Goal: Use online tool/utility: Utilize a website feature to perform a specific function

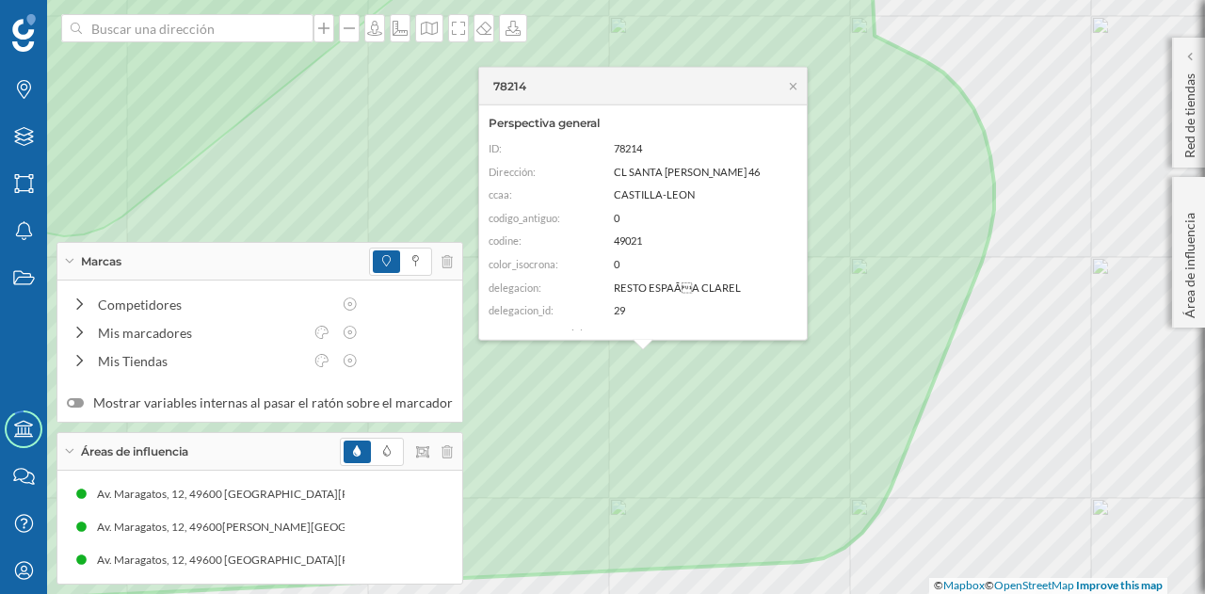
scroll to position [94, 0]
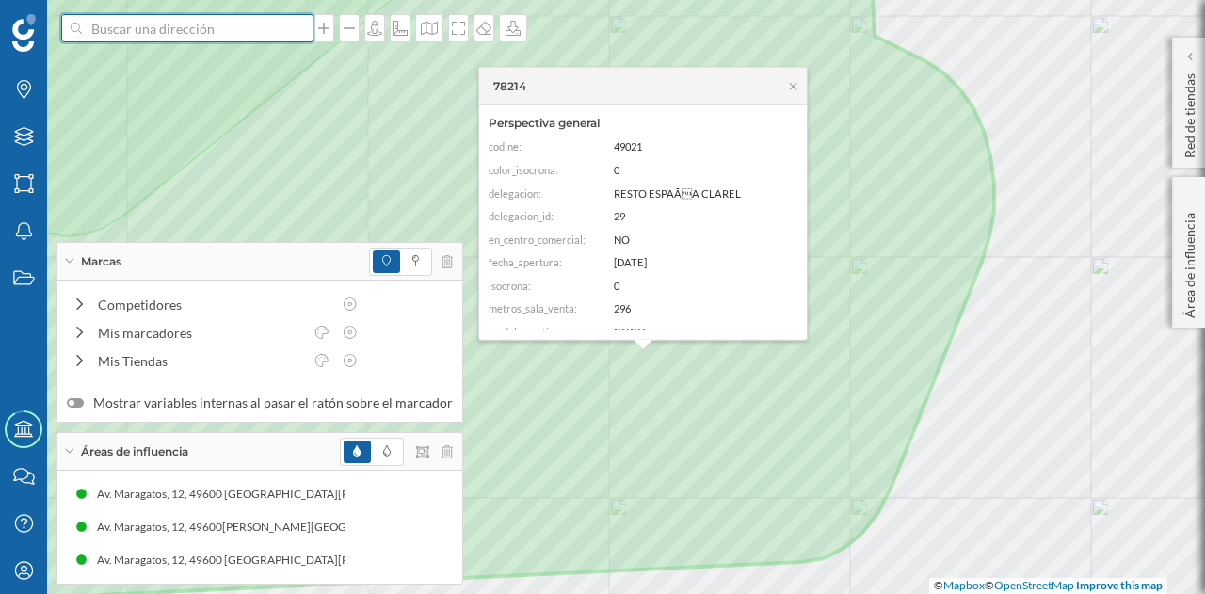
click at [132, 36] on input at bounding box center [187, 28] width 211 height 28
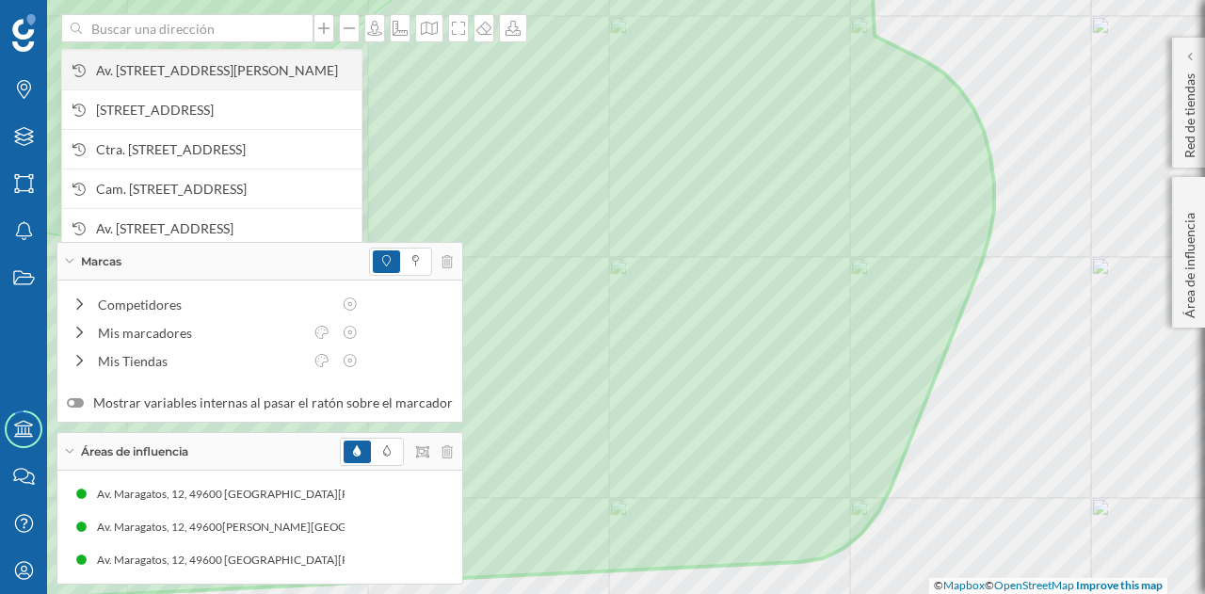
click at [168, 71] on span "Av. [STREET_ADDRESS][PERSON_NAME]" at bounding box center [224, 70] width 256 height 19
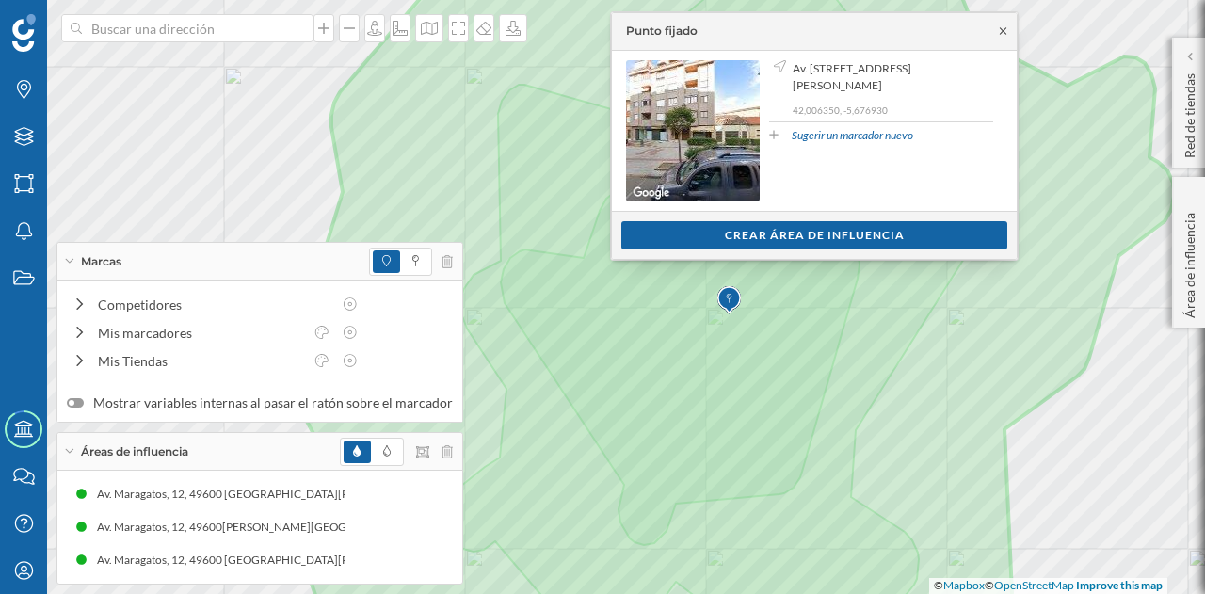
click at [998, 29] on icon at bounding box center [1003, 30] width 14 height 11
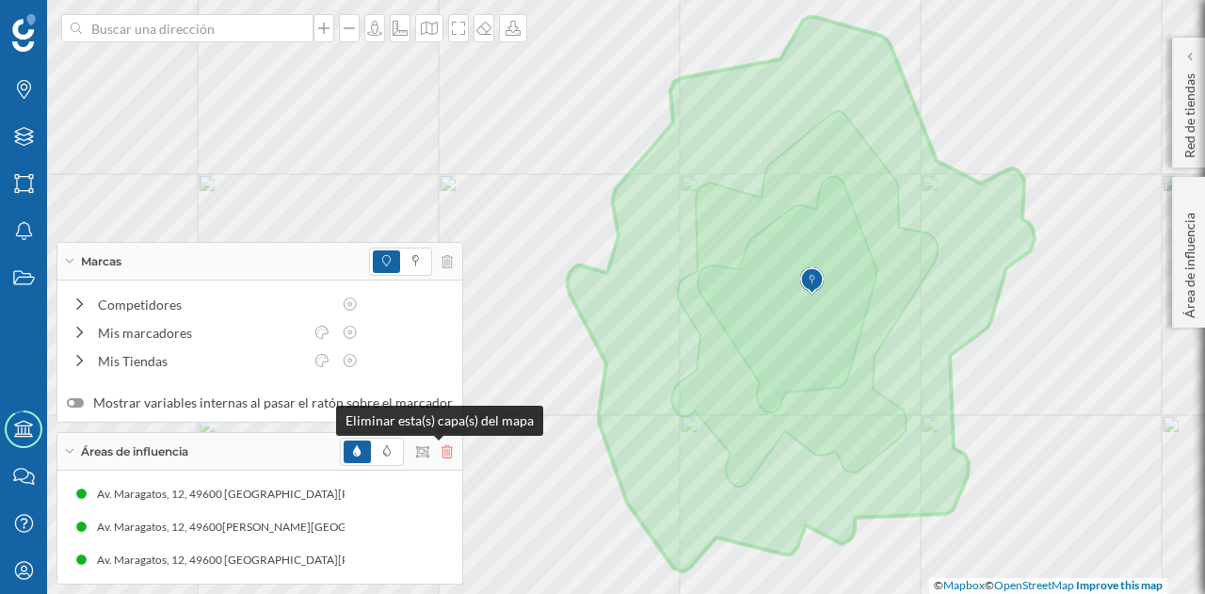
click at [441, 453] on icon at bounding box center [446, 451] width 11 height 13
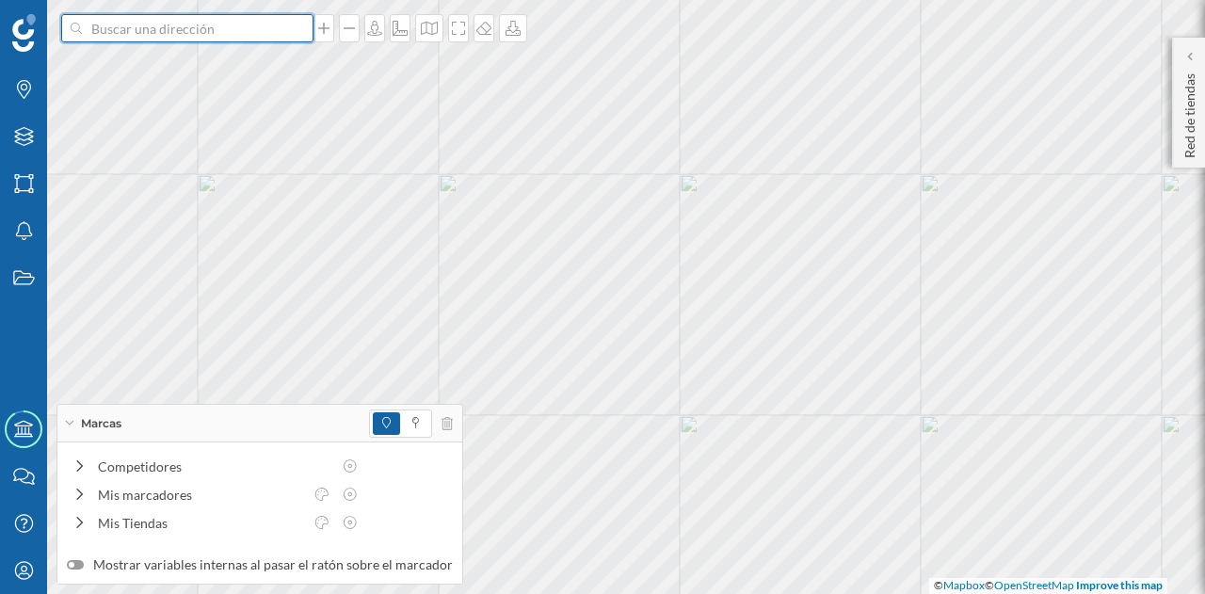
click at [191, 33] on input at bounding box center [187, 28] width 211 height 28
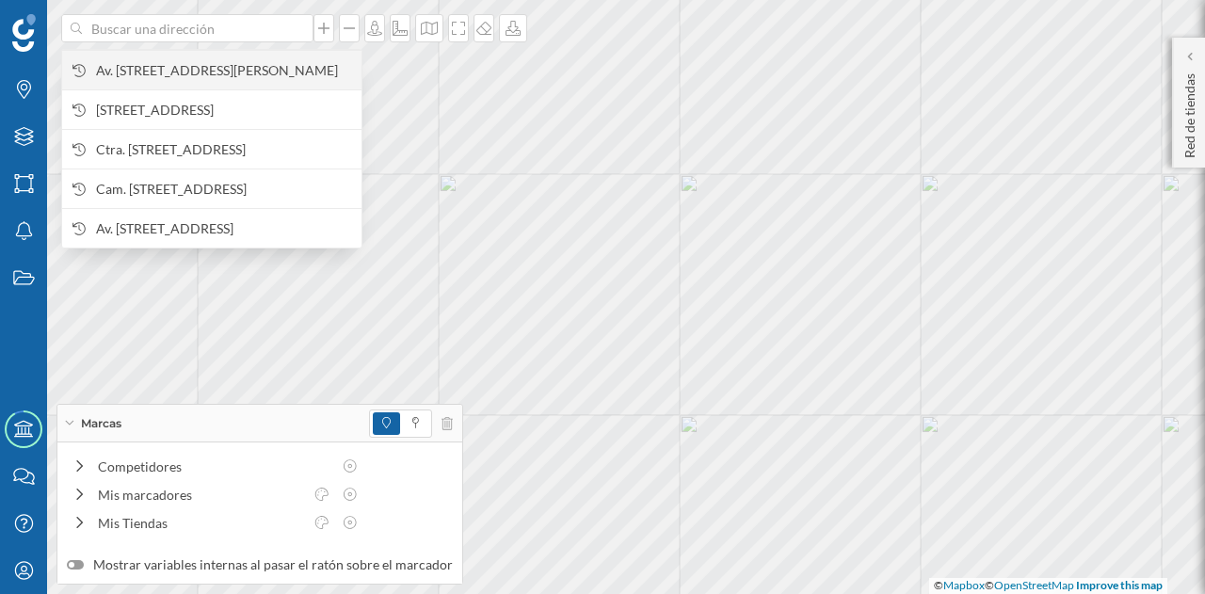
click at [211, 72] on span "Av. [STREET_ADDRESS][PERSON_NAME]" at bounding box center [224, 70] width 256 height 19
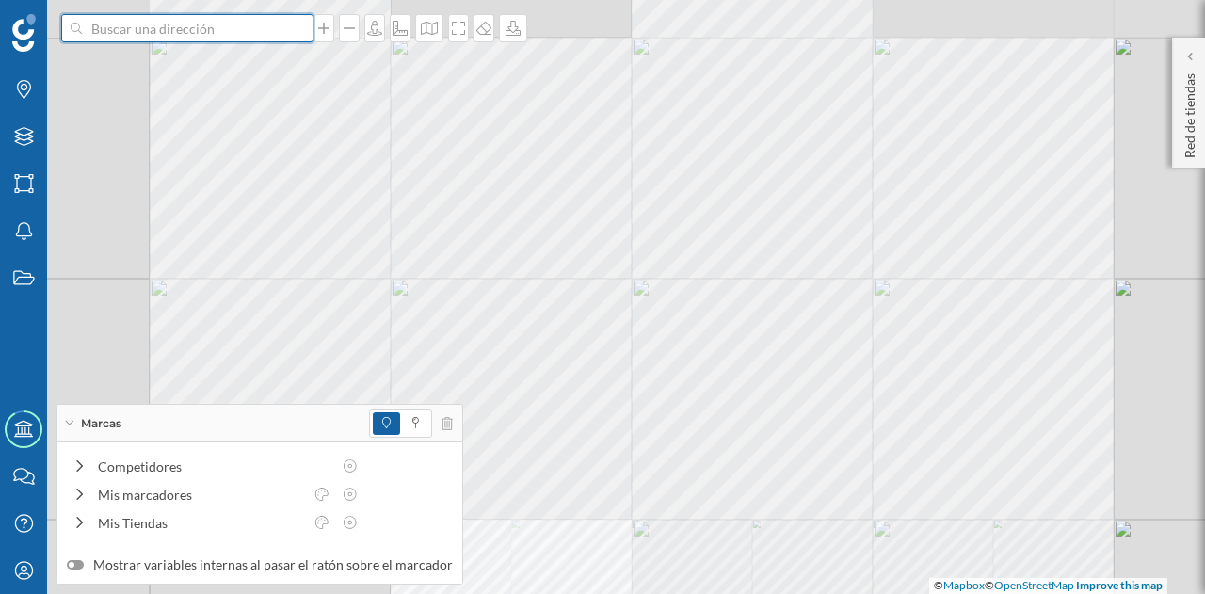
click at [219, 28] on input at bounding box center [187, 28] width 211 height 28
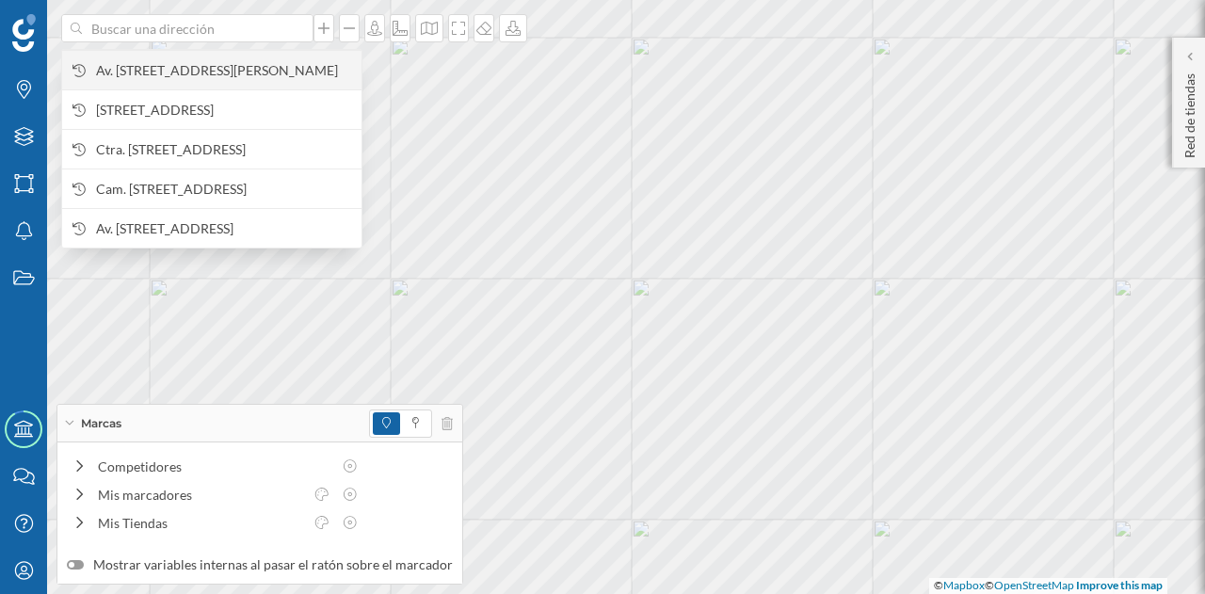
click at [211, 72] on span "Av. [STREET_ADDRESS][PERSON_NAME]" at bounding box center [224, 70] width 256 height 19
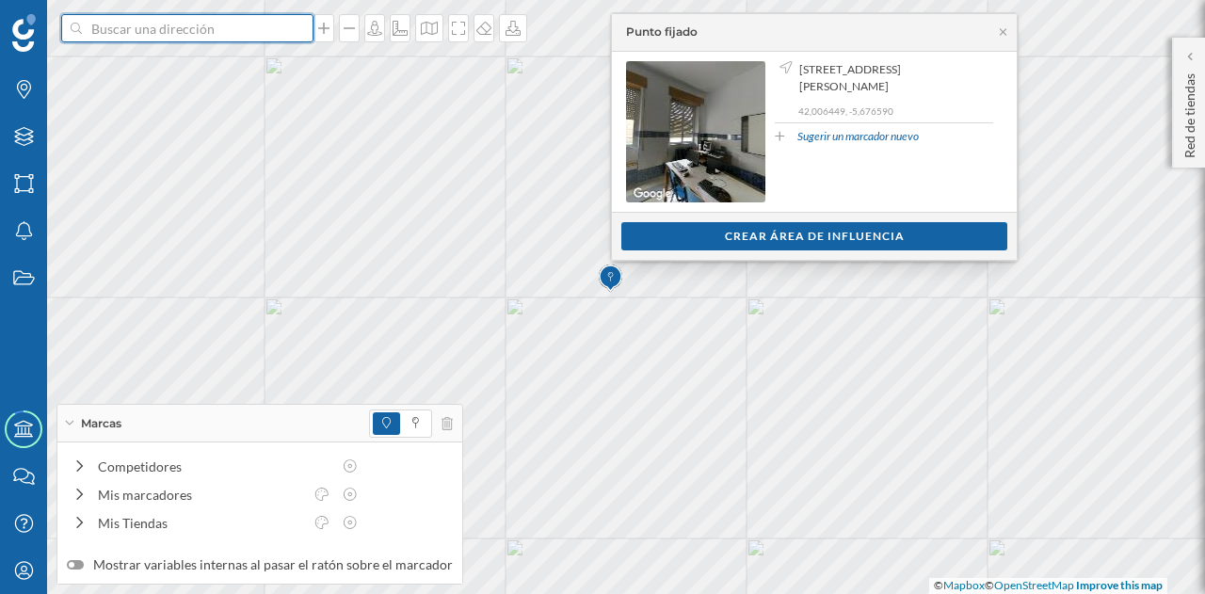
click at [278, 29] on input at bounding box center [187, 28] width 211 height 28
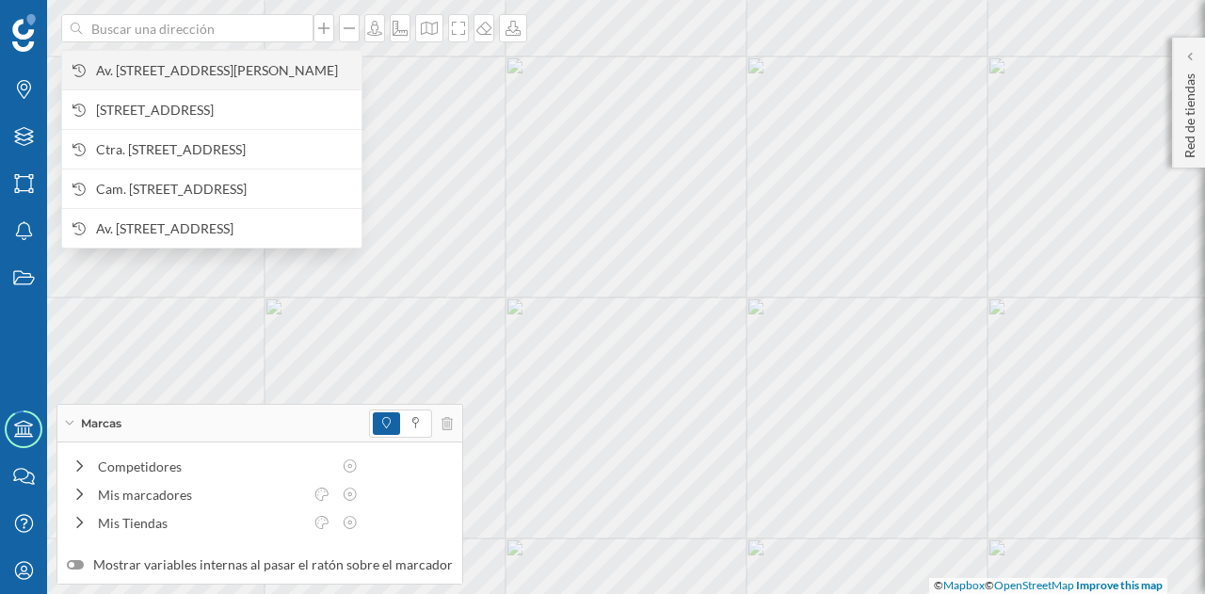
click at [285, 61] on span "Av. [STREET_ADDRESS][PERSON_NAME]" at bounding box center [224, 70] width 256 height 19
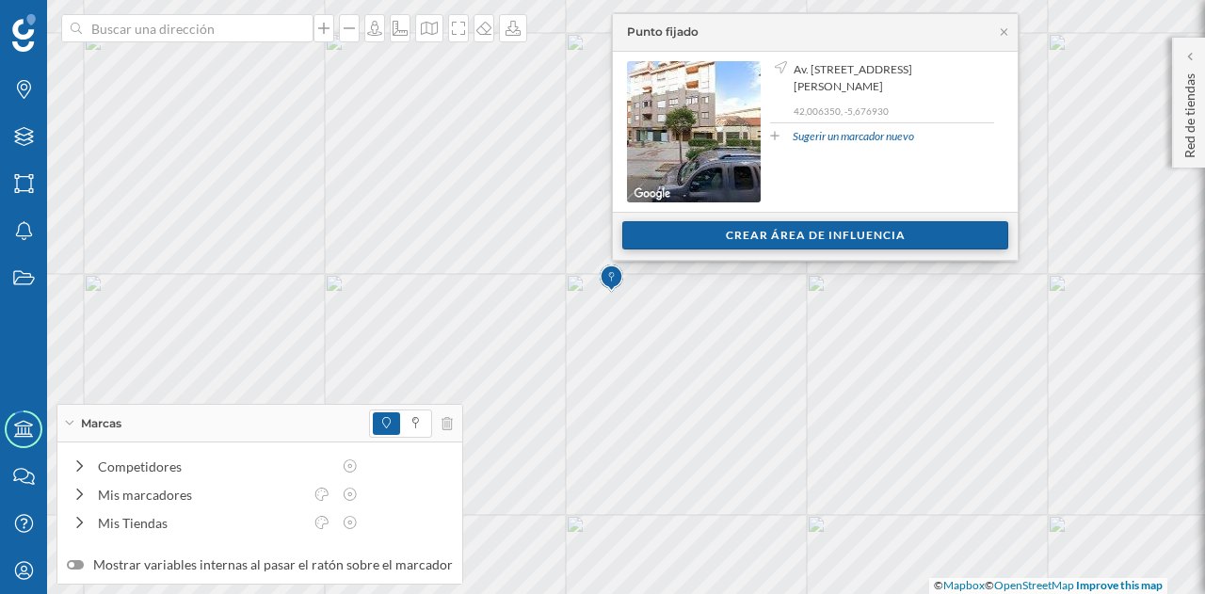
click at [722, 227] on div "Crear área de influencia" at bounding box center [815, 235] width 386 height 28
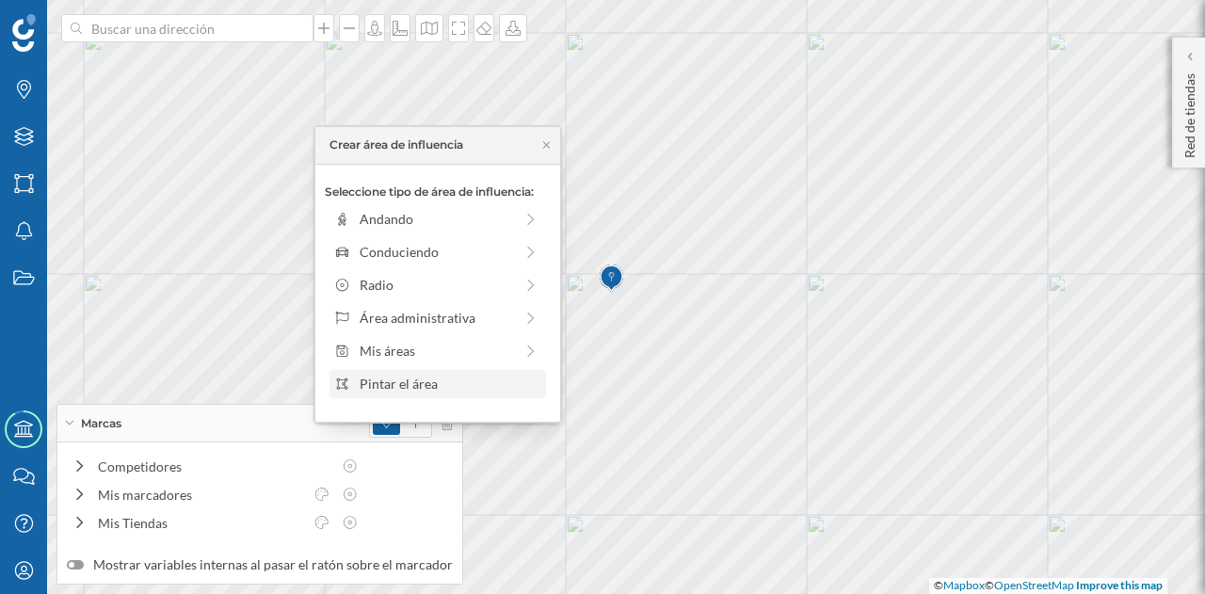
click at [438, 387] on div "Pintar el área" at bounding box center [449, 384] width 180 height 20
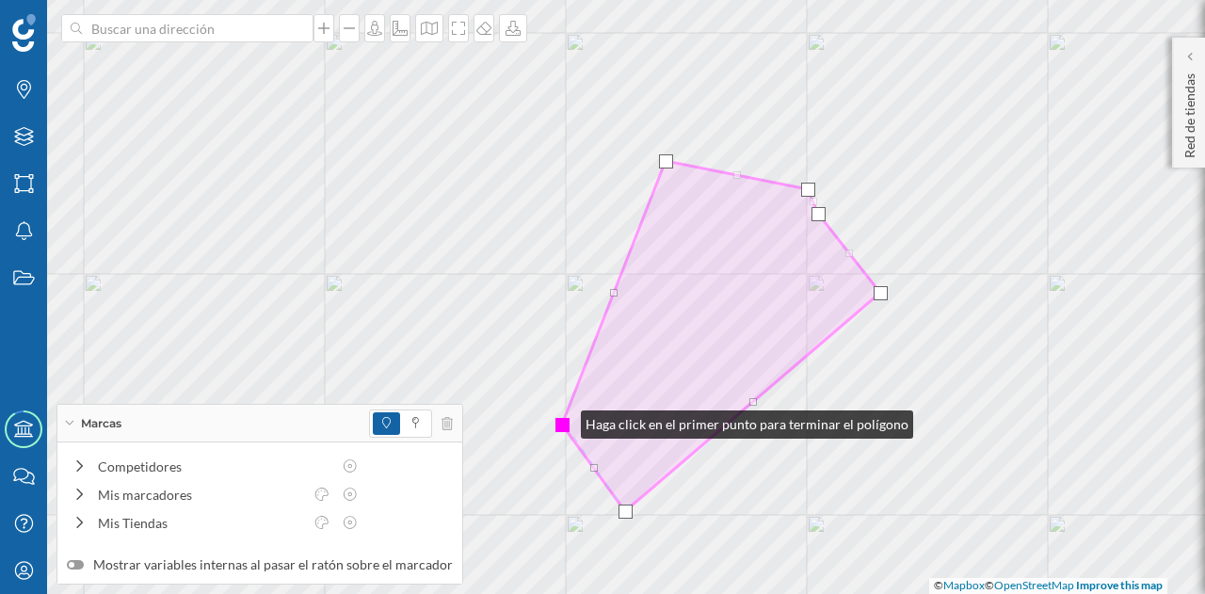
click at [562, 420] on div at bounding box center [562, 425] width 14 height 14
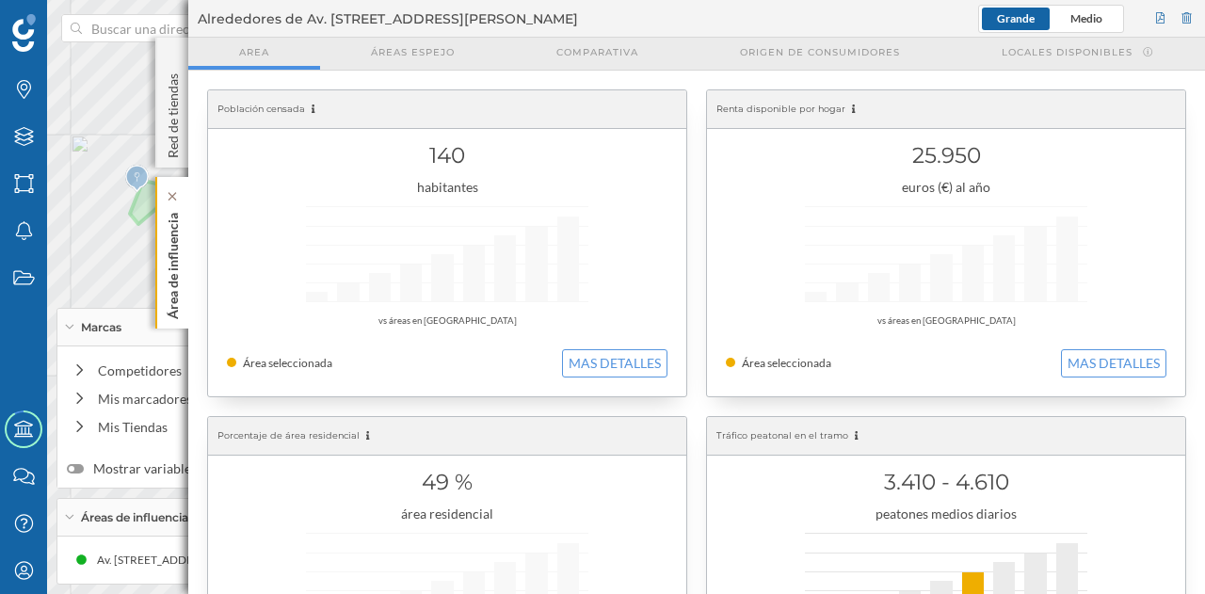
click at [173, 249] on p "Área de influencia" at bounding box center [173, 262] width 19 height 114
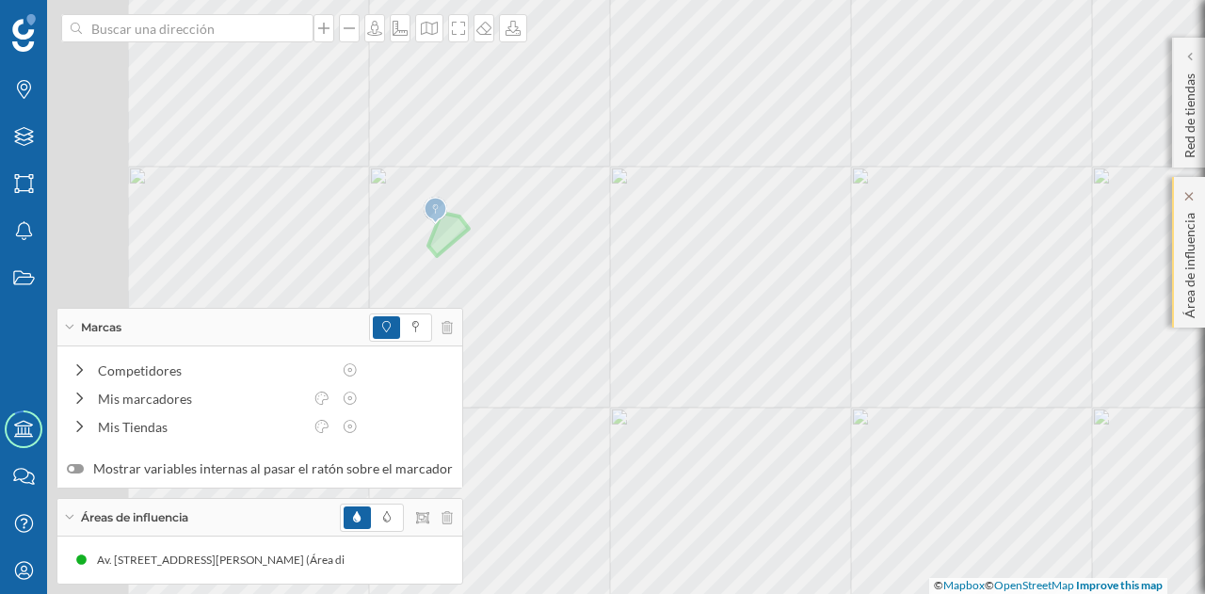
click at [1190, 317] on div "Marcas Capas Áreas Notificaciones Estados Academy Contacta con nosotros Centro …" at bounding box center [602, 297] width 1205 height 594
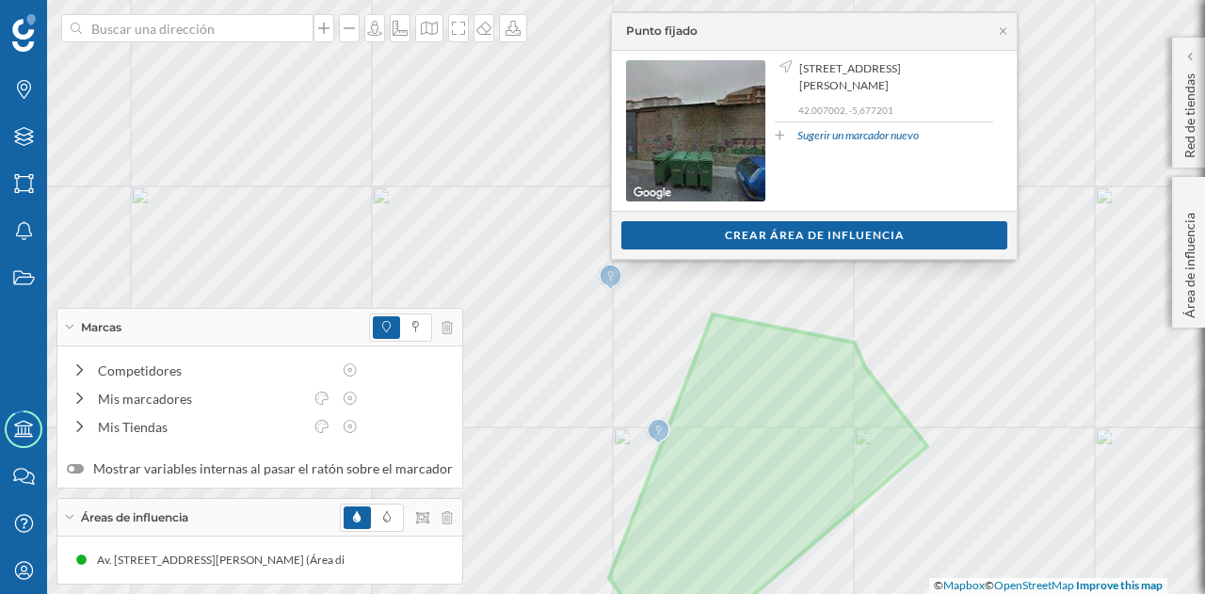
click at [750, 247] on div "Crear área de influencia" at bounding box center [814, 235] width 199 height 28
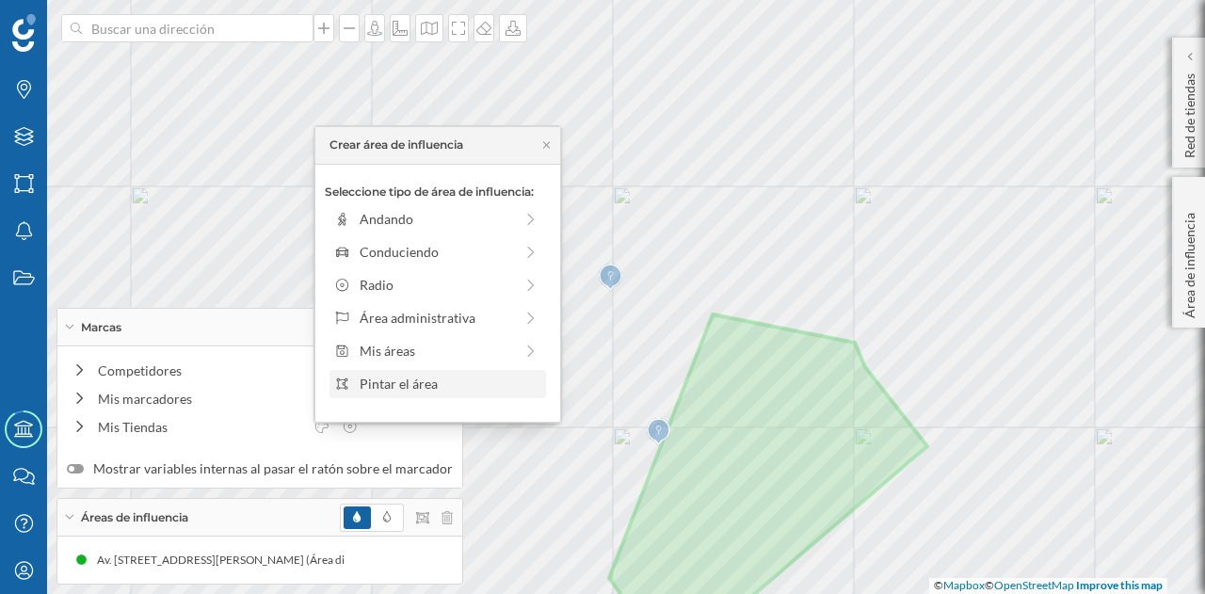
click at [455, 391] on div "Pintar el área" at bounding box center [449, 384] width 180 height 20
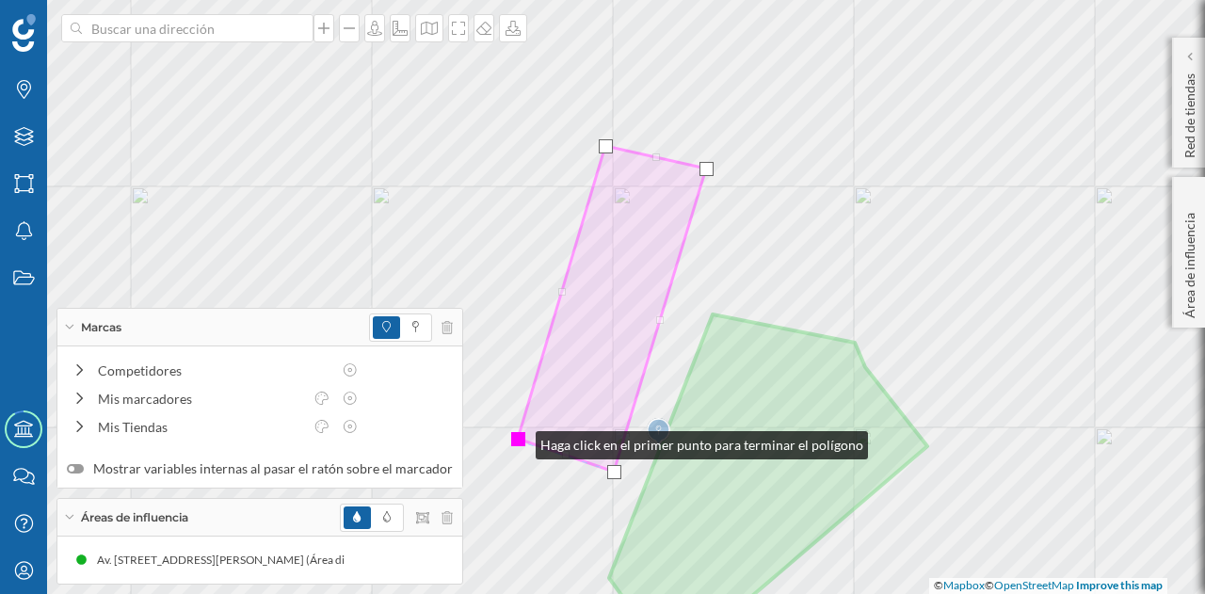
click at [517, 440] on div at bounding box center [518, 439] width 14 height 14
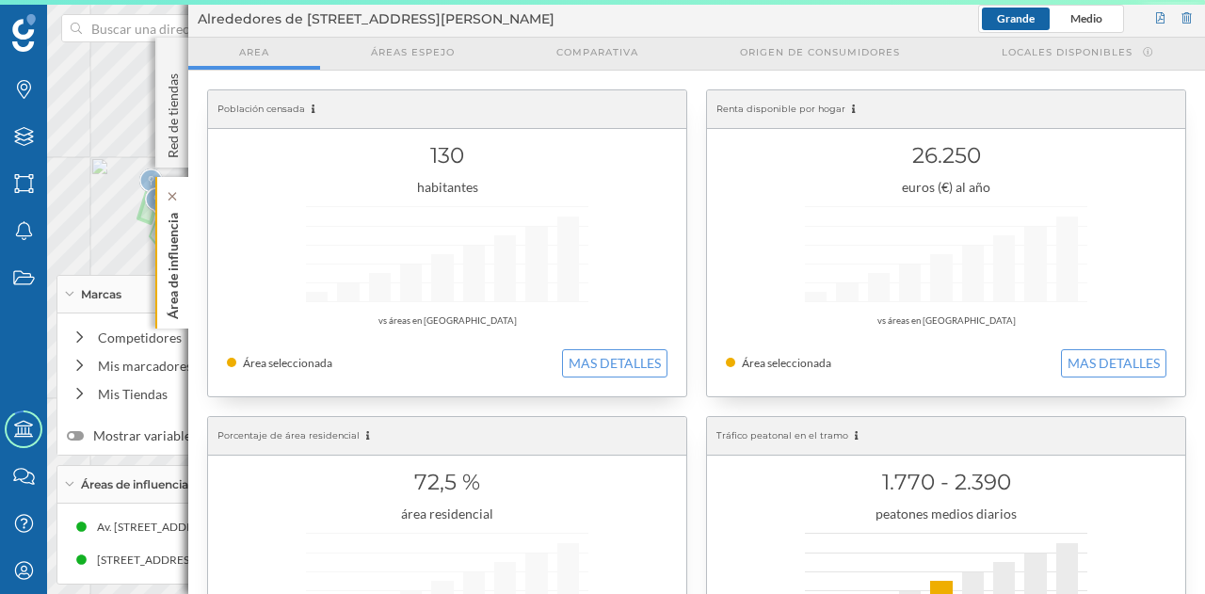
click at [183, 263] on div "Área de influencia" at bounding box center [171, 253] width 33 height 152
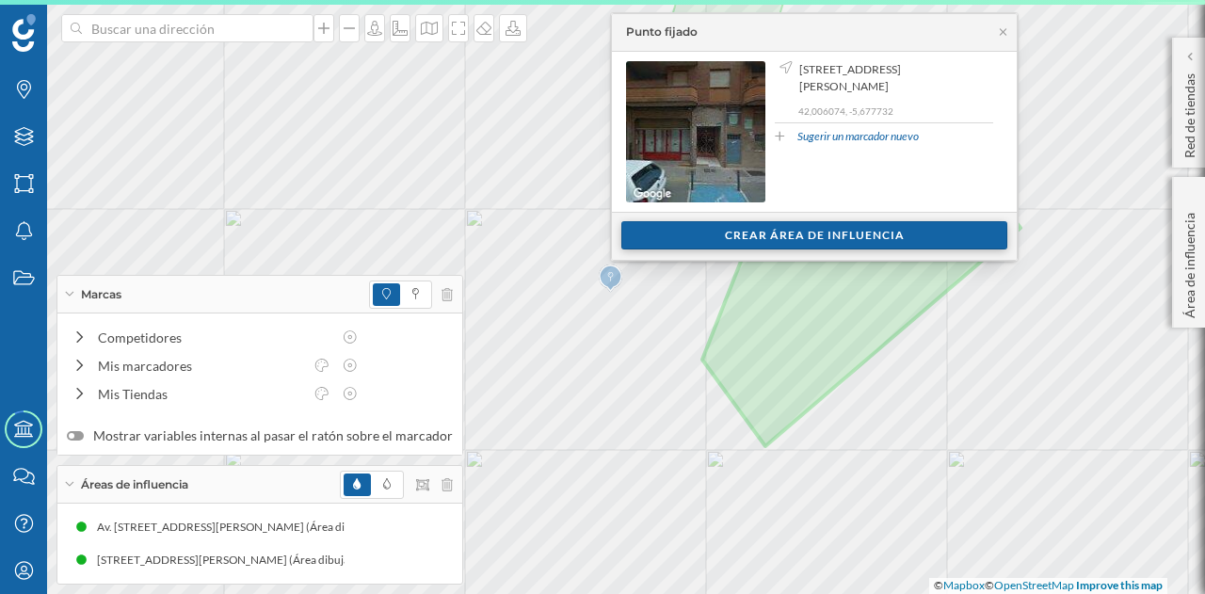
click at [750, 234] on div "Crear área de influencia" at bounding box center [814, 235] width 386 height 28
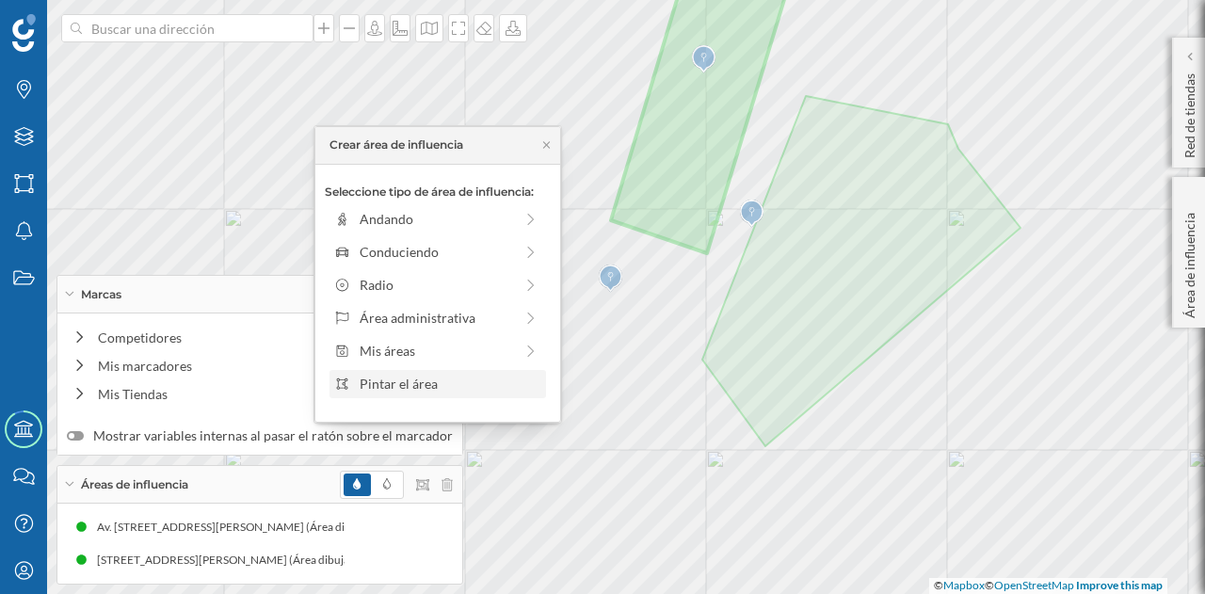
click at [440, 383] on div "Pintar el área" at bounding box center [449, 384] width 180 height 20
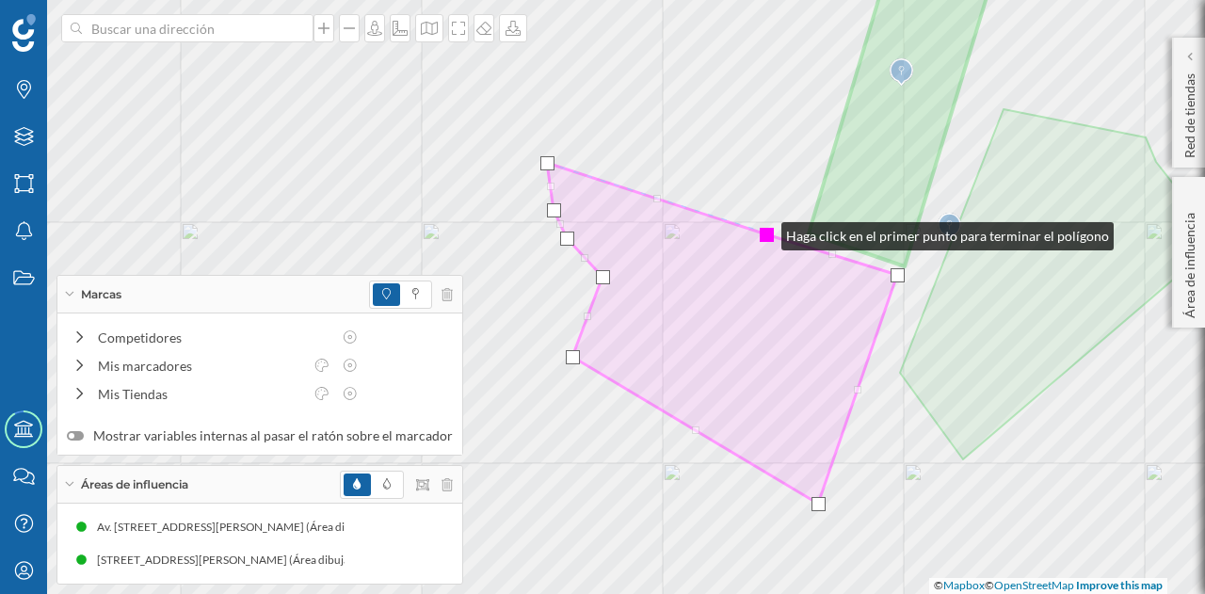
click at [762, 231] on div at bounding box center [766, 235] width 14 height 14
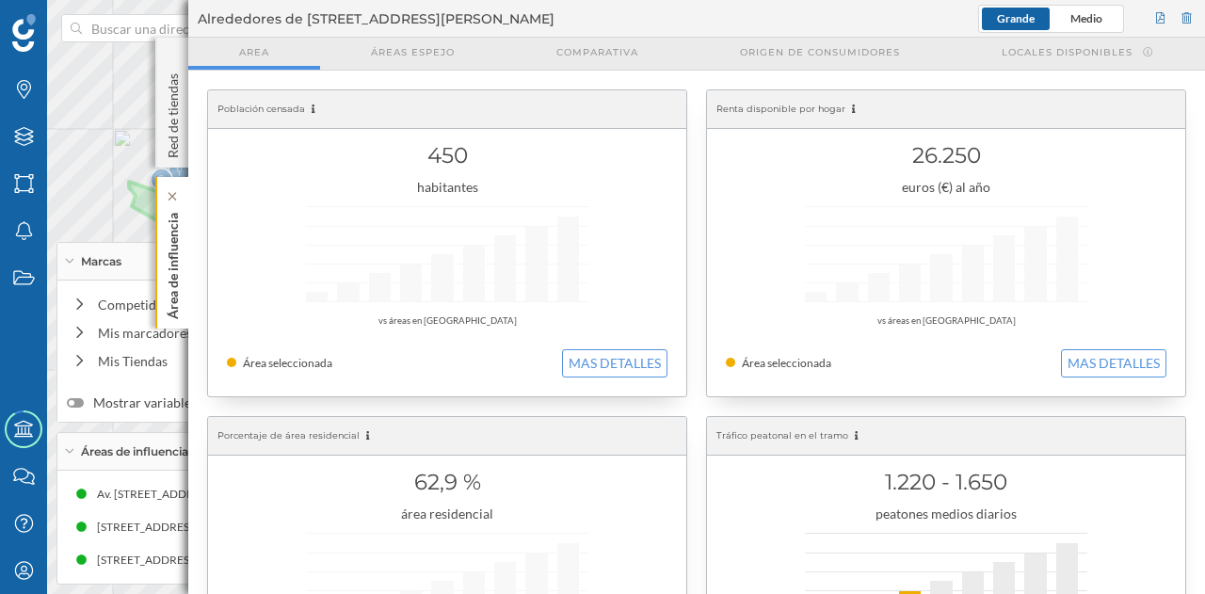
click at [184, 262] on div "Área de influencia" at bounding box center [171, 253] width 33 height 152
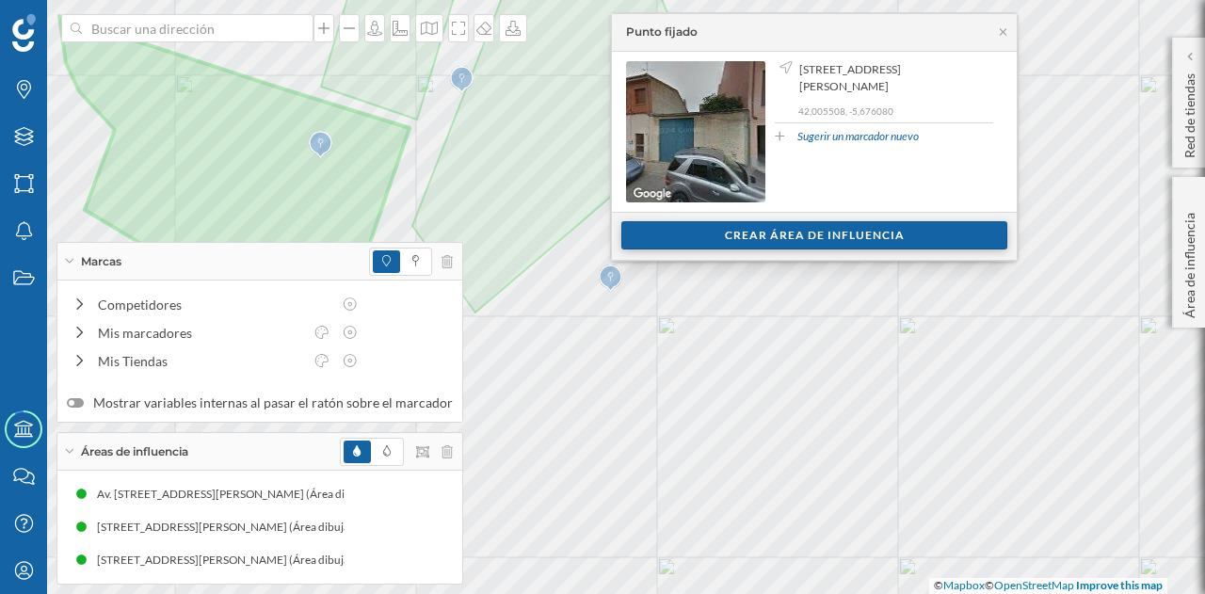
click at [742, 229] on div "Crear área de influencia" at bounding box center [814, 235] width 386 height 28
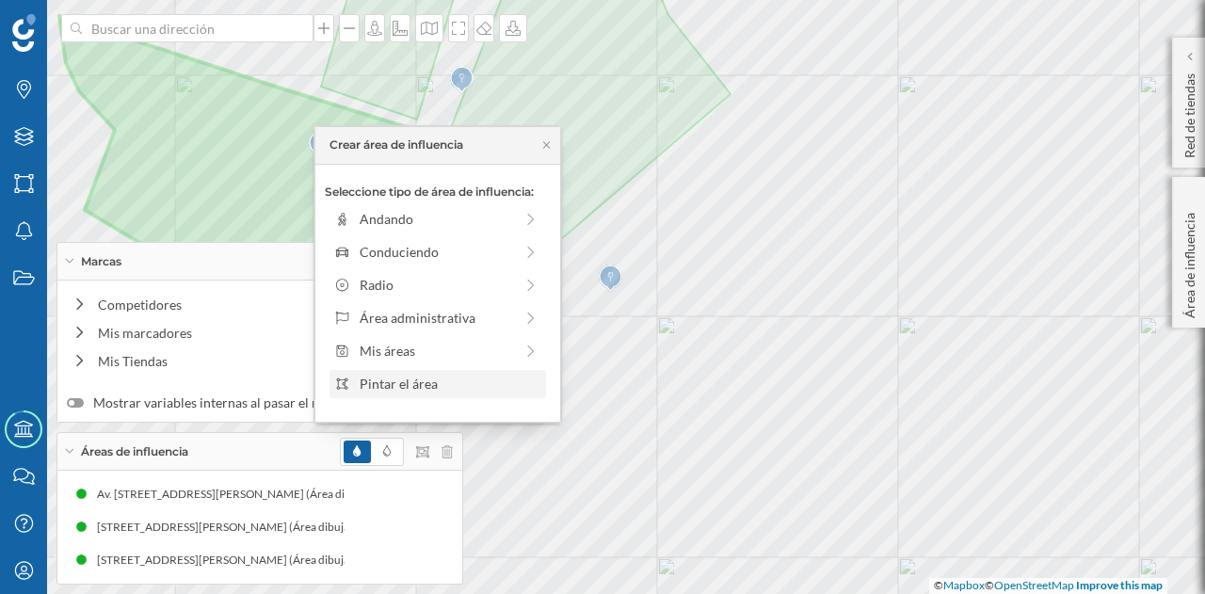
click at [454, 381] on div "Pintar el área" at bounding box center [449, 384] width 180 height 20
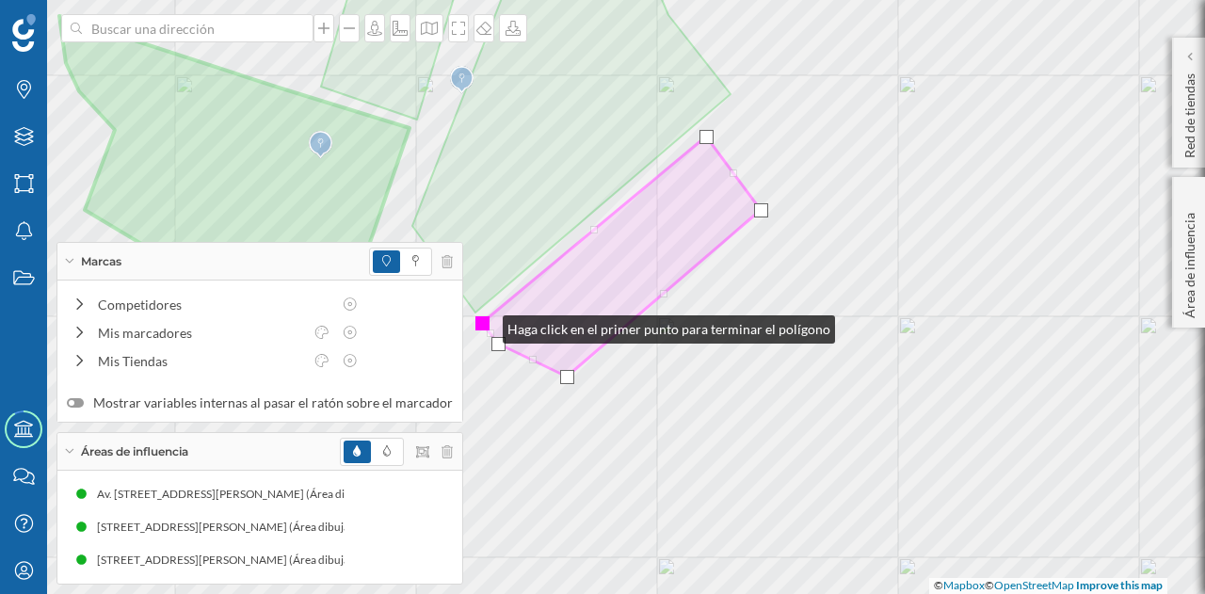
click at [484, 325] on div at bounding box center [482, 323] width 14 height 14
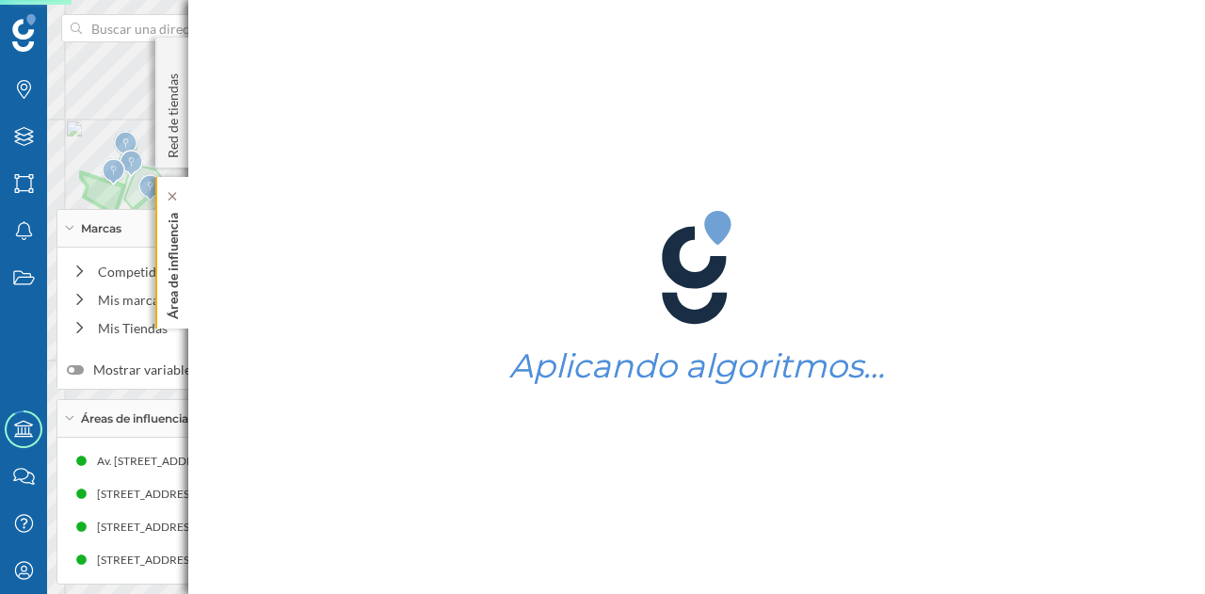
click at [175, 266] on p "Área de influencia" at bounding box center [173, 262] width 19 height 114
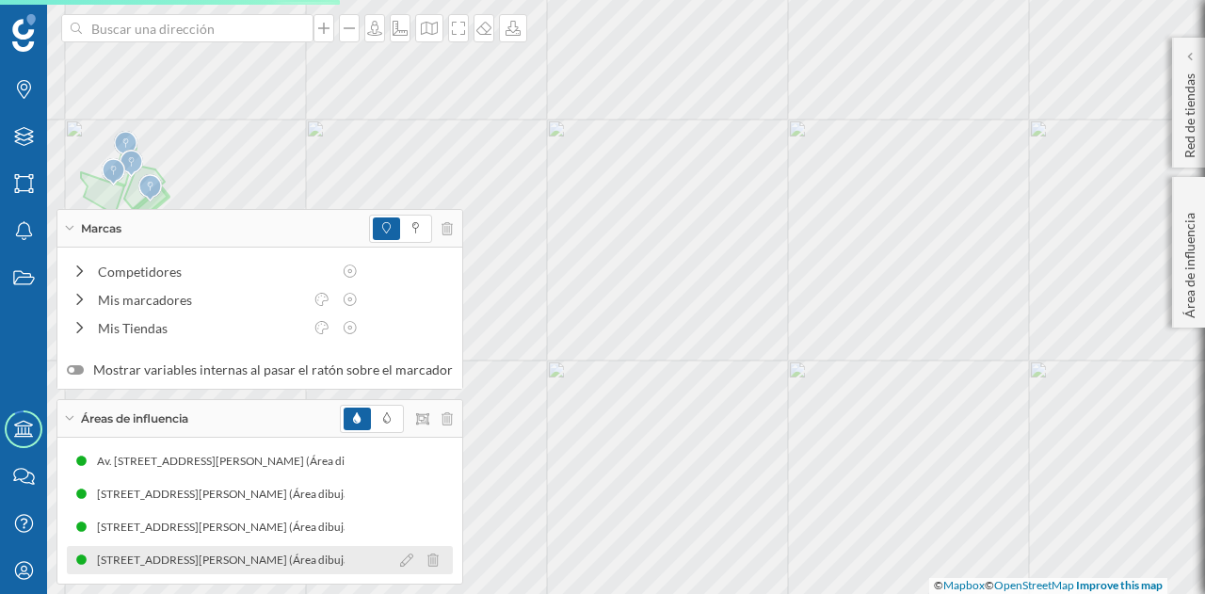
click at [303, 562] on div "[STREET_ADDRESS][PERSON_NAME] (Área dibujada)" at bounding box center [235, 560] width 278 height 19
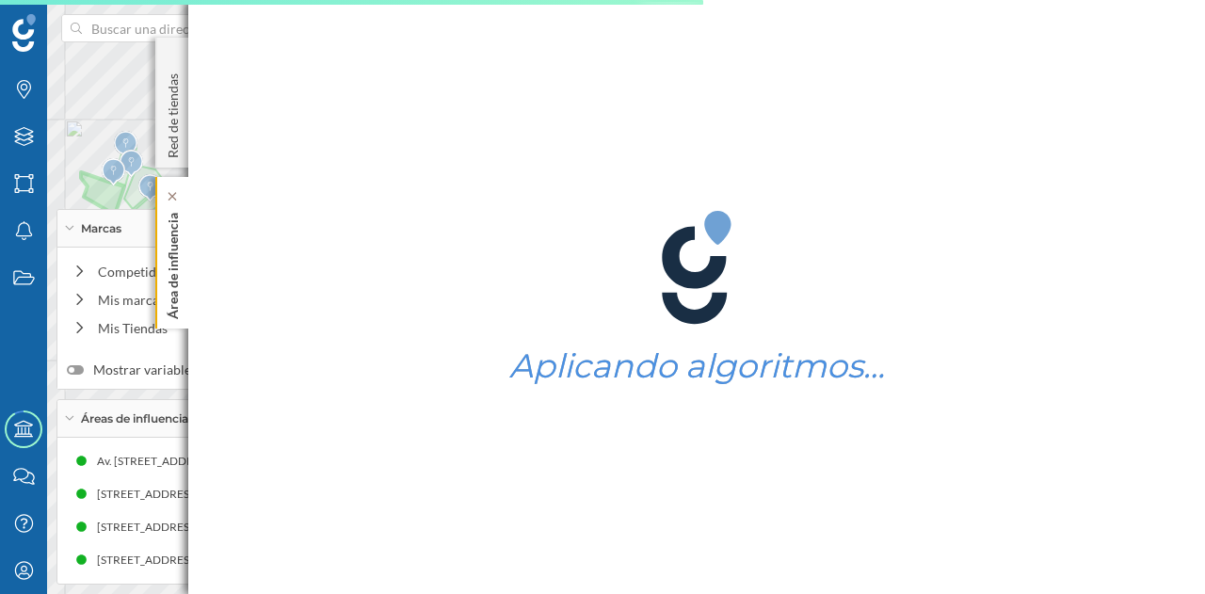
click at [177, 295] on p "Área de influencia" at bounding box center [173, 262] width 19 height 114
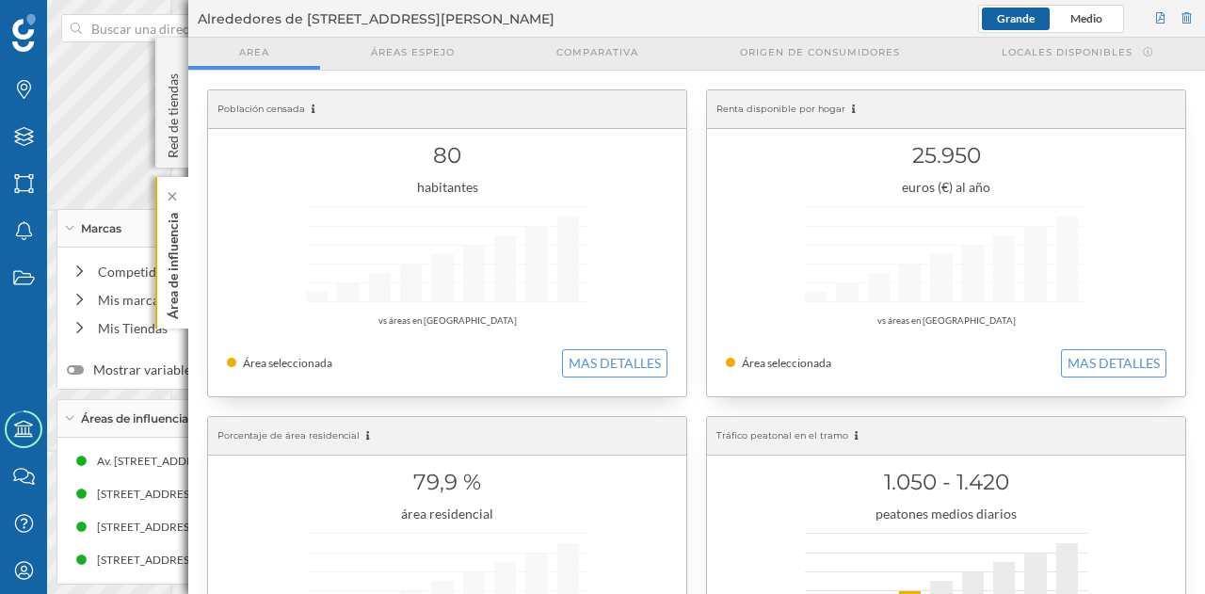
click at [166, 297] on p "Área de influencia" at bounding box center [173, 262] width 19 height 114
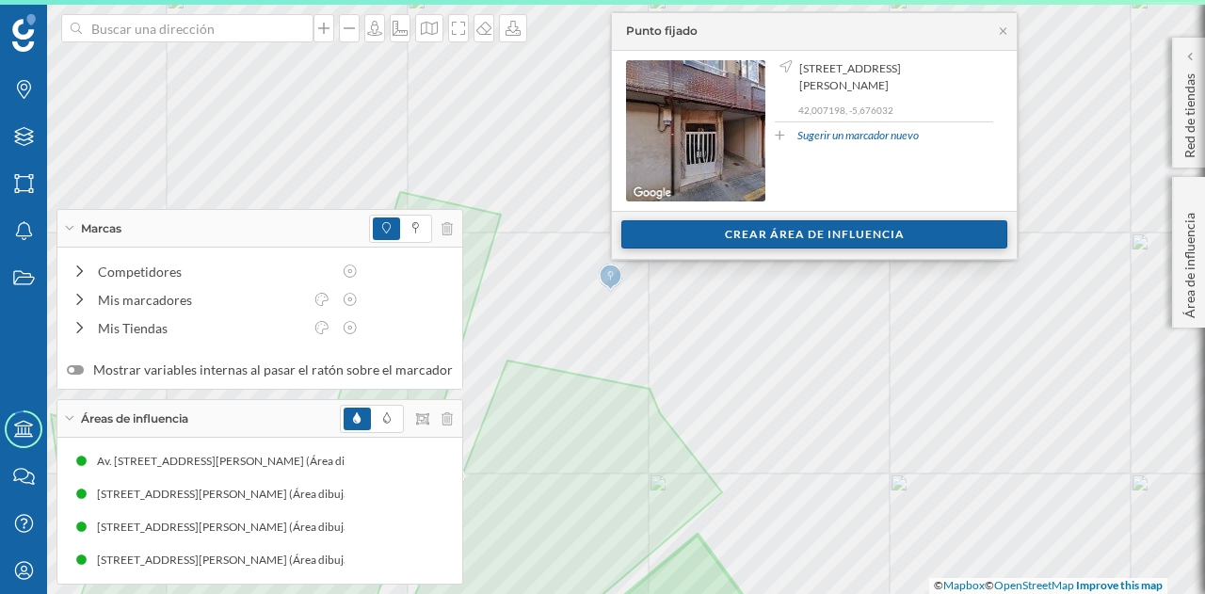
click at [694, 246] on div "Crear área de influencia" at bounding box center [814, 234] width 386 height 28
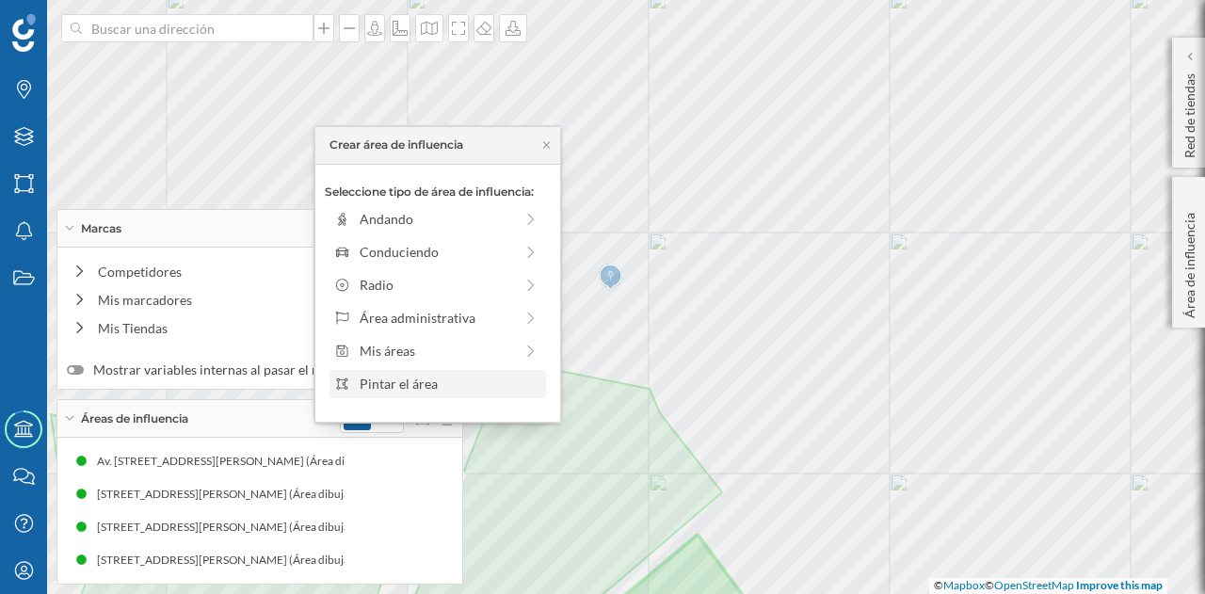
click at [473, 385] on div "Pintar el área" at bounding box center [449, 384] width 180 height 20
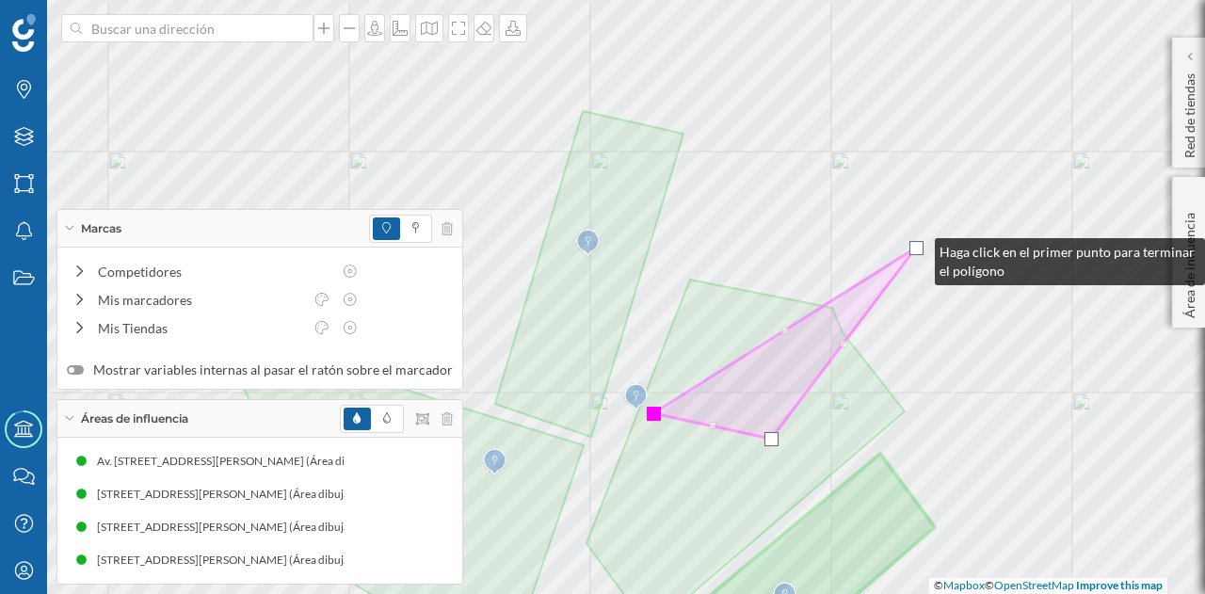
click at [916, 247] on div at bounding box center [916, 248] width 14 height 14
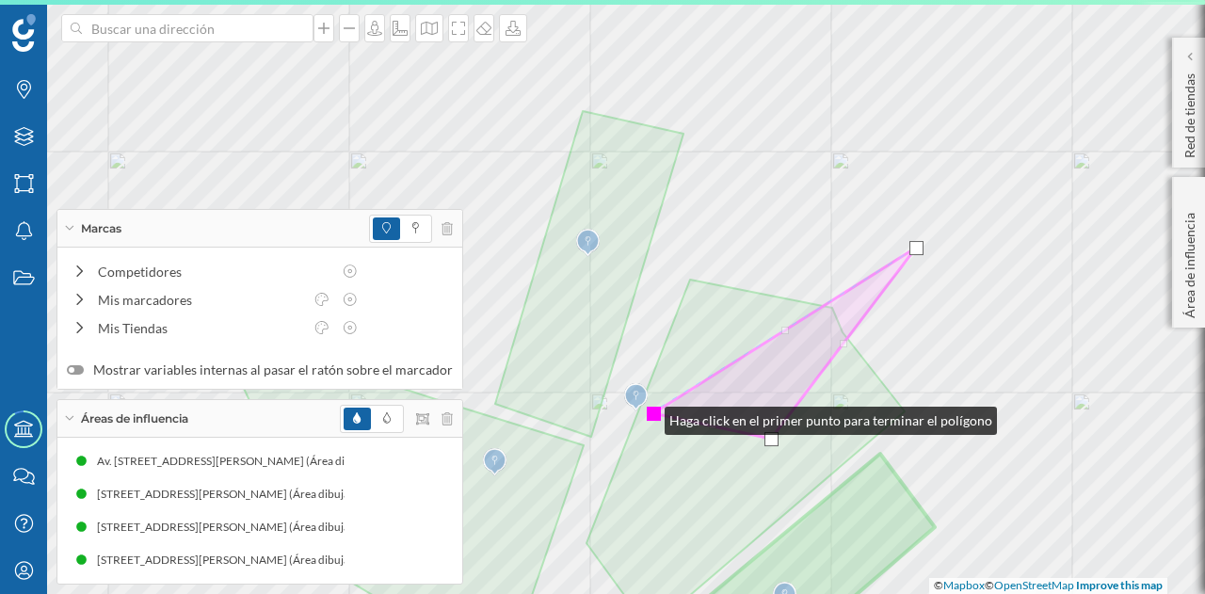
click at [651, 414] on div at bounding box center [654, 414] width 14 height 14
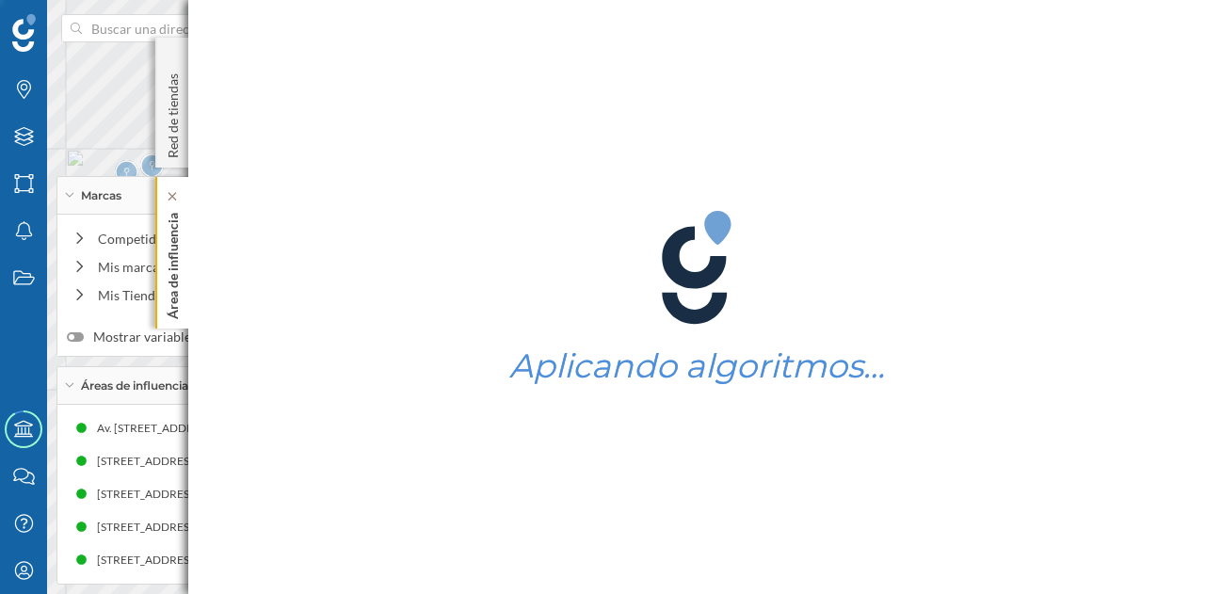
click at [171, 278] on p "Área de influencia" at bounding box center [173, 262] width 19 height 114
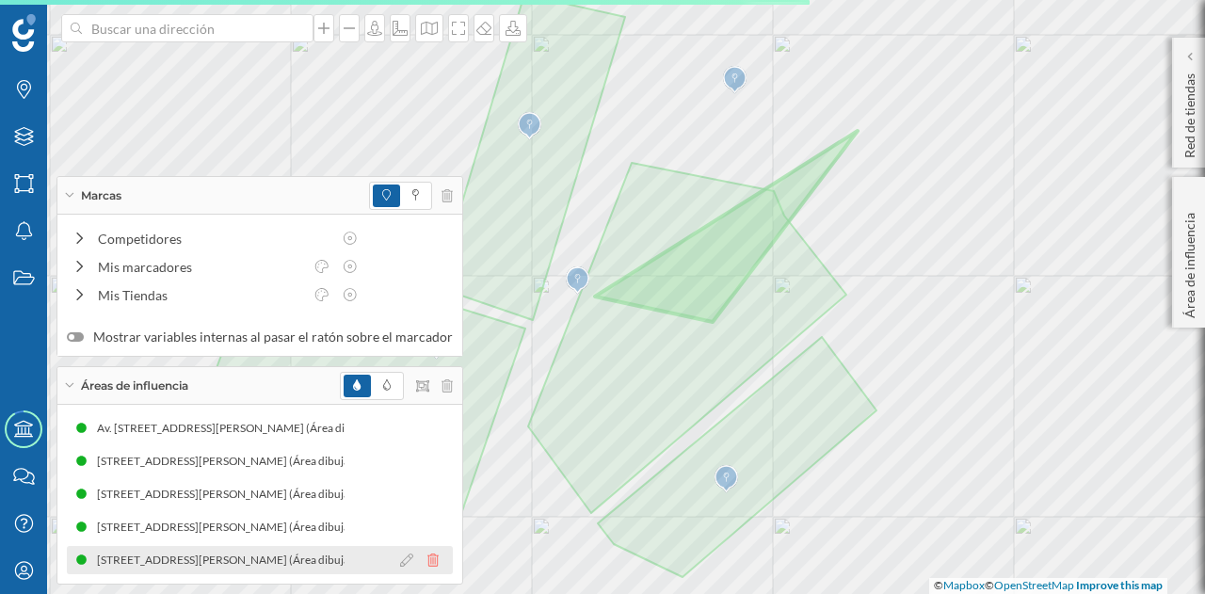
click at [427, 567] on icon at bounding box center [432, 559] width 11 height 13
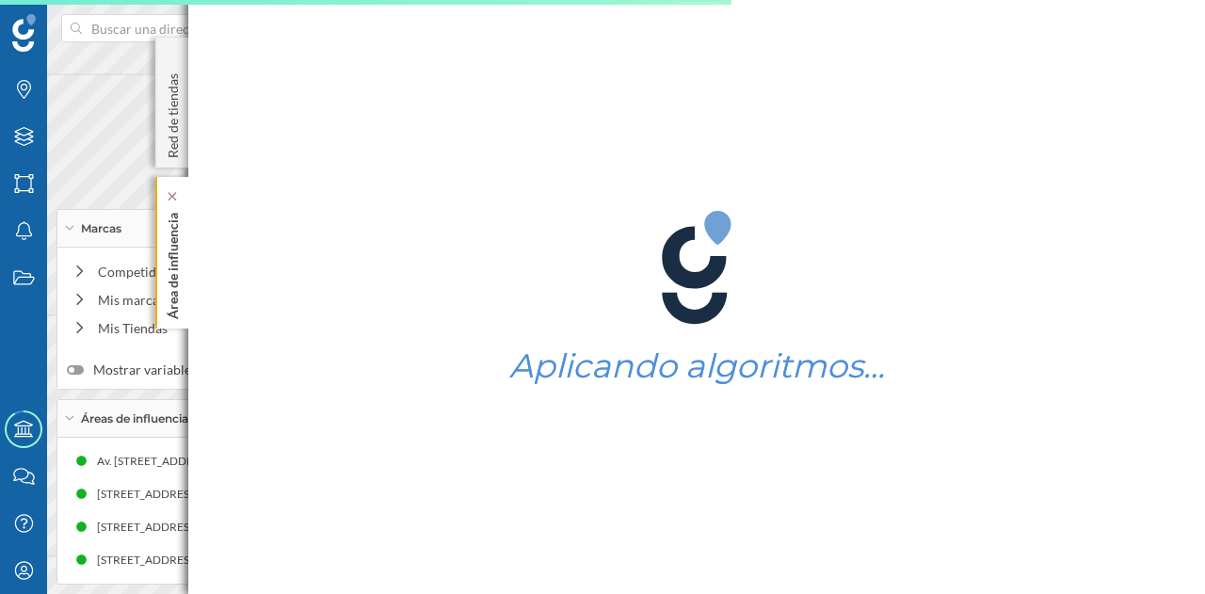
click at [180, 279] on p "Área de influencia" at bounding box center [173, 262] width 19 height 114
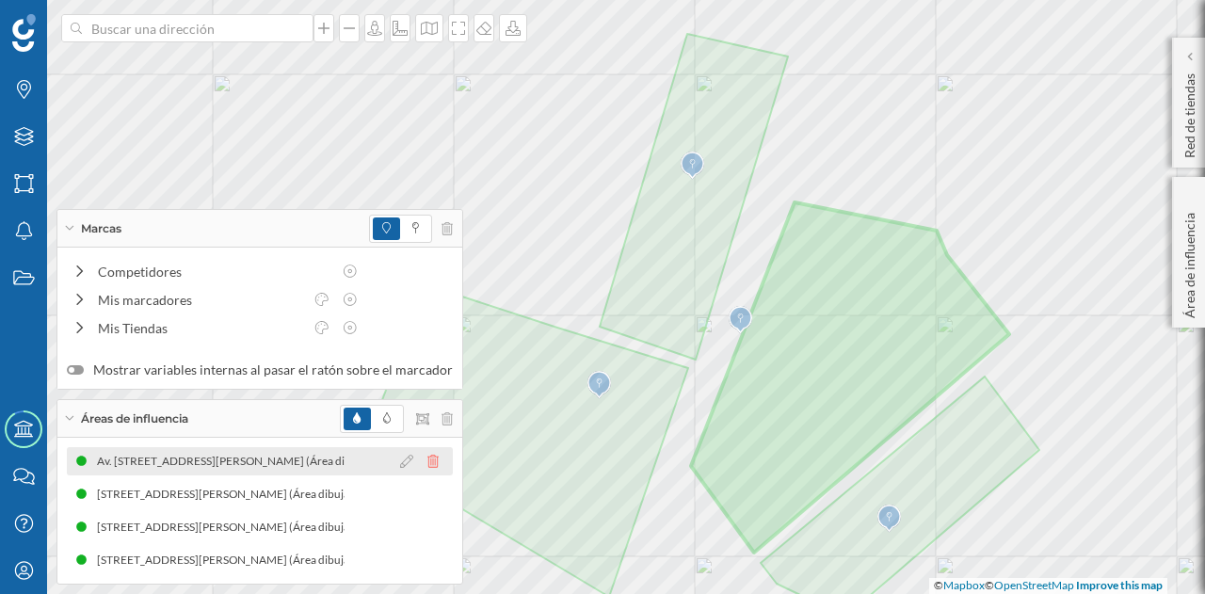
click at [427, 459] on icon at bounding box center [432, 461] width 11 height 13
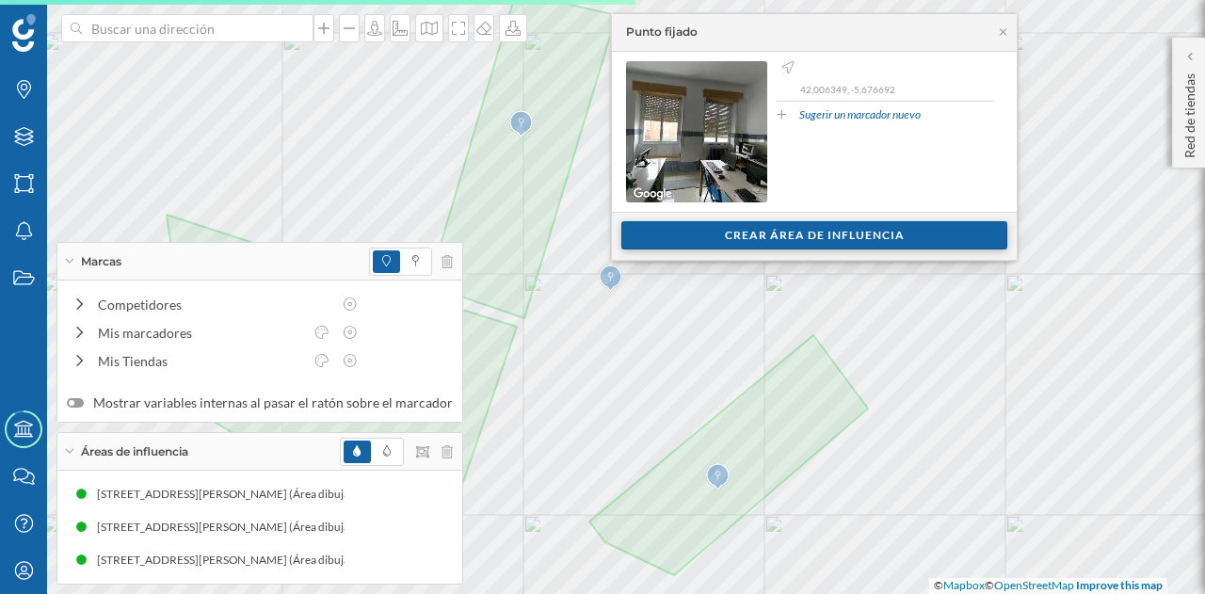
click at [708, 238] on div "Crear área de influencia" at bounding box center [814, 235] width 386 height 28
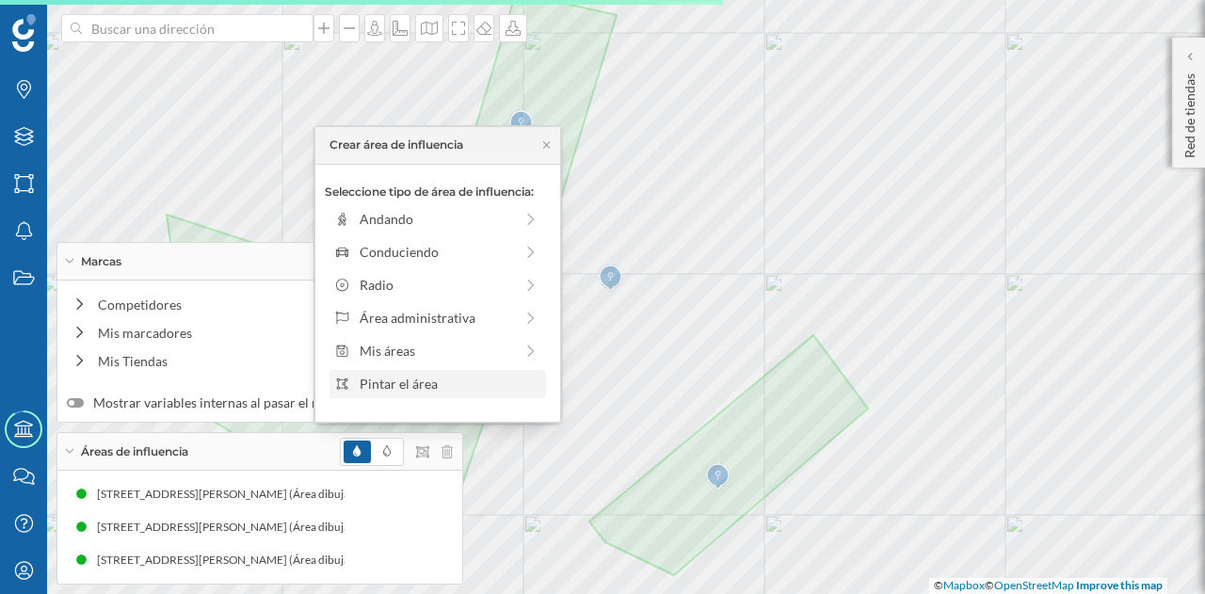
click at [465, 389] on div "Pintar el área" at bounding box center [449, 384] width 180 height 20
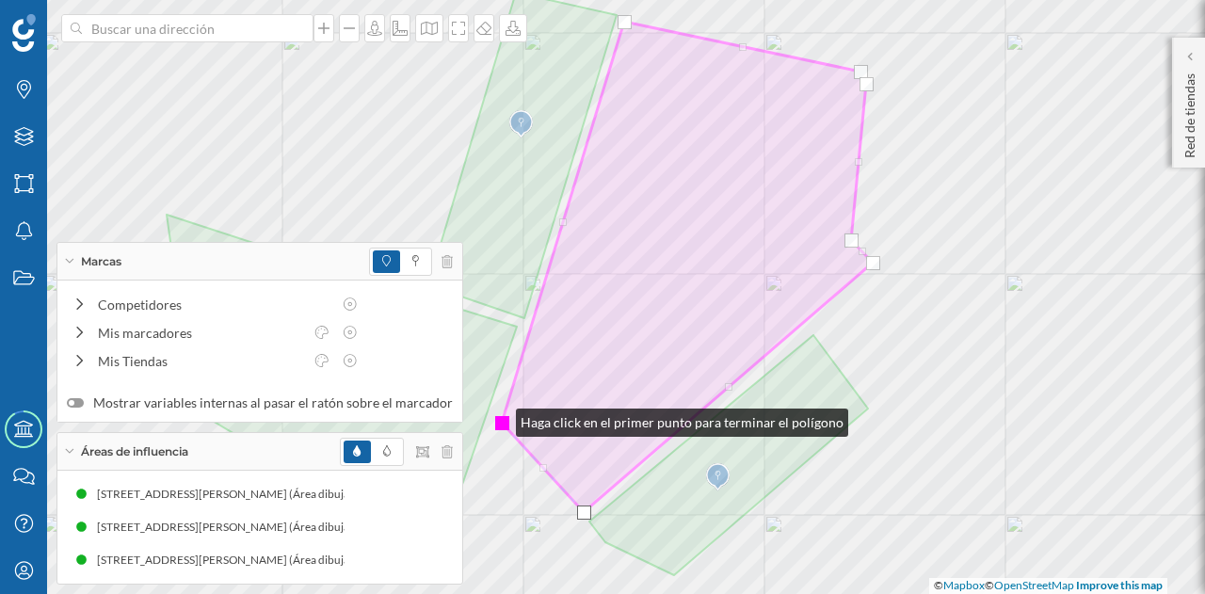
click at [497, 418] on div at bounding box center [502, 423] width 14 height 14
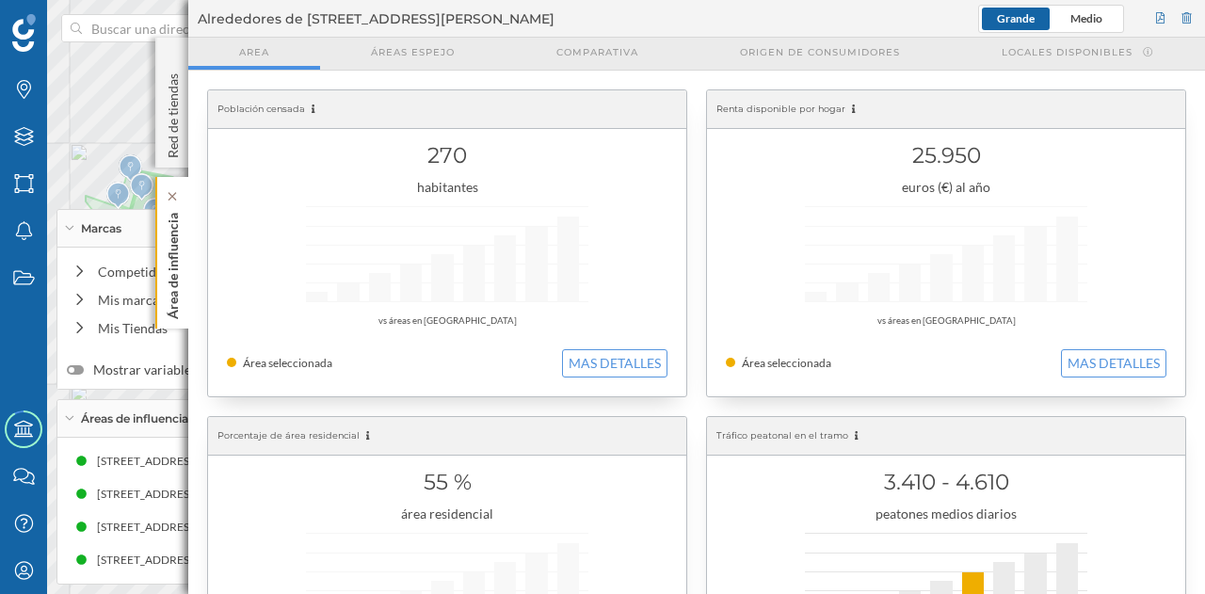
click at [179, 296] on p "Área de influencia" at bounding box center [173, 262] width 19 height 114
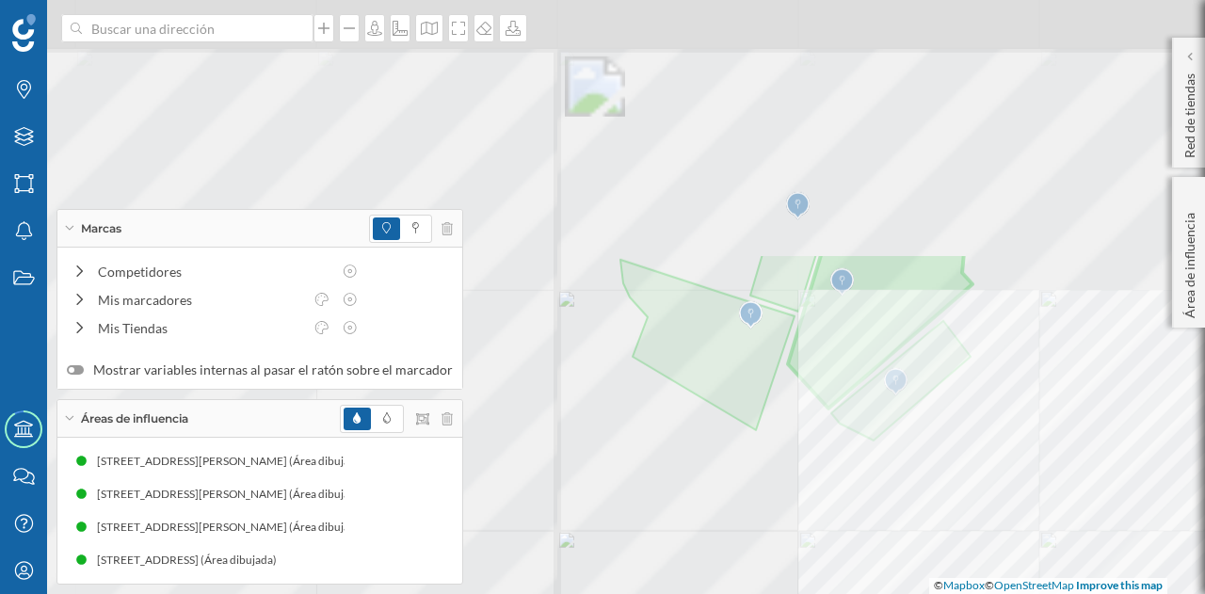
click at [1037, 593] on html "Marcas Capas Áreas Notificaciones Estados Academy Contacta con nosotros Centro …" at bounding box center [602, 297] width 1205 height 594
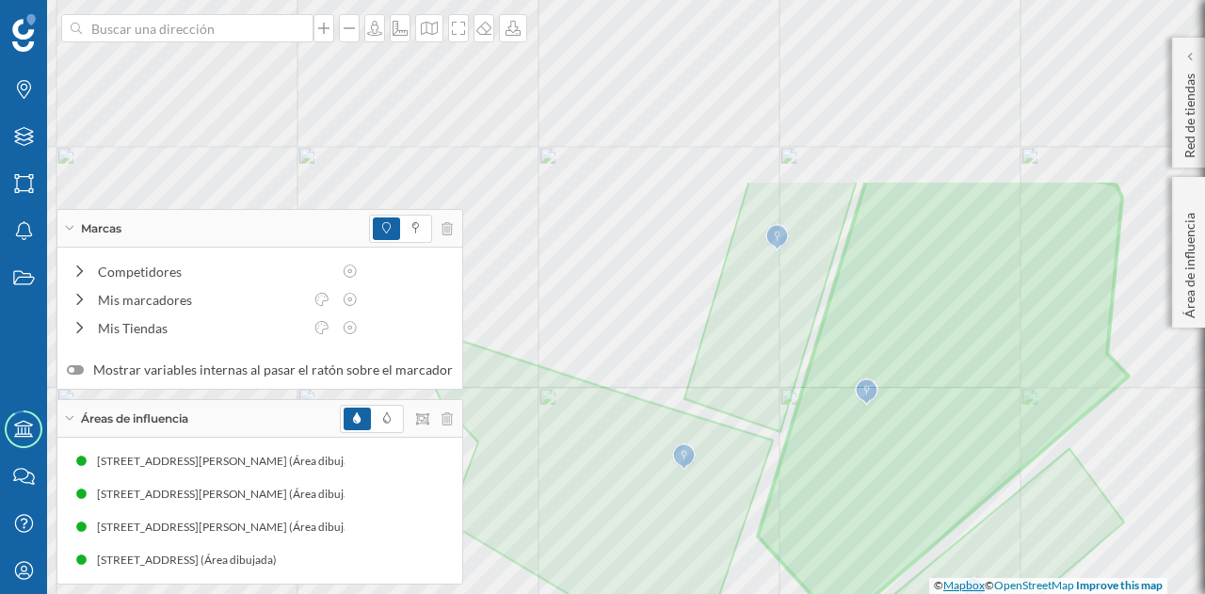
click at [958, 589] on div "© Mapbox © OpenStreetMap Improve this map" at bounding box center [602, 297] width 1205 height 594
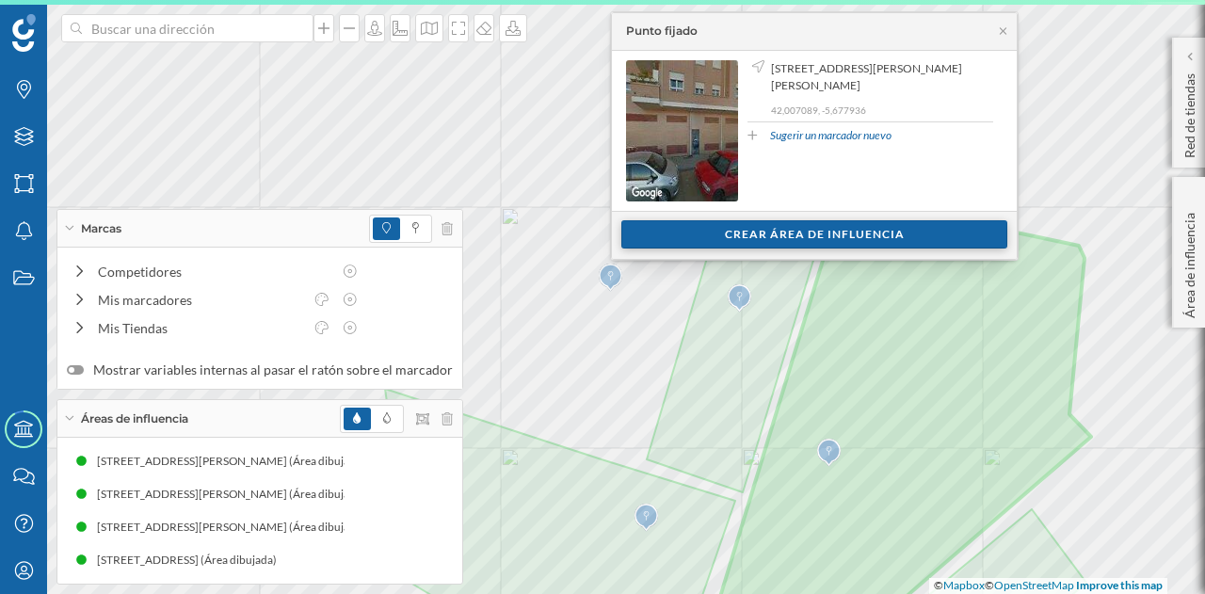
click at [683, 247] on div "Crear área de influencia" at bounding box center [814, 234] width 386 height 28
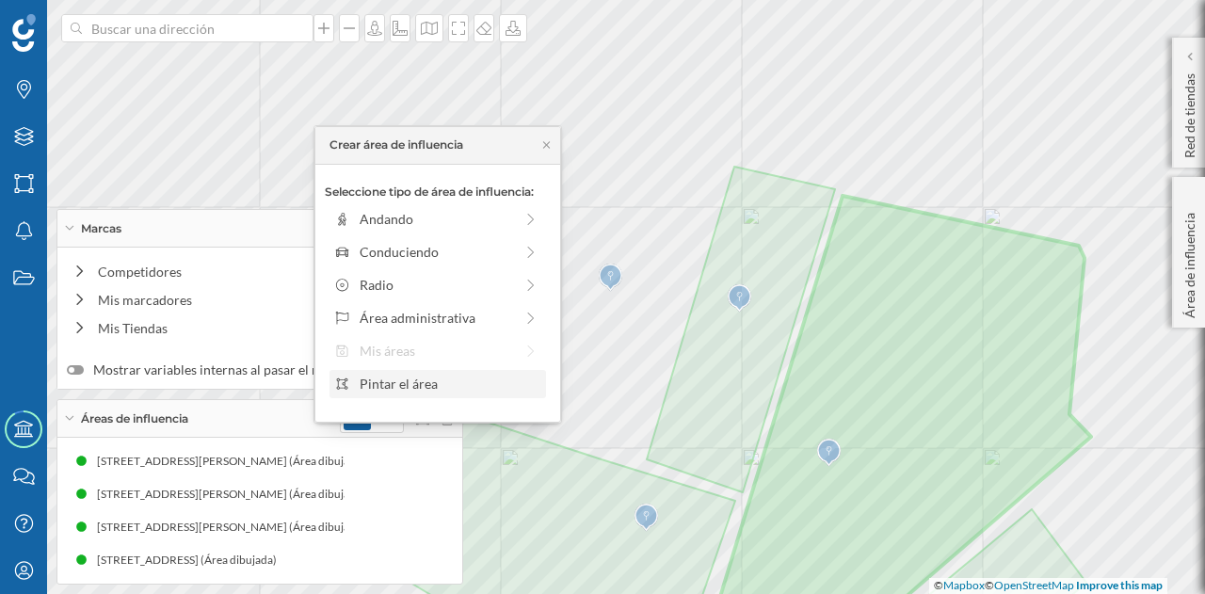
click at [469, 392] on div "Pintar el área" at bounding box center [449, 384] width 180 height 20
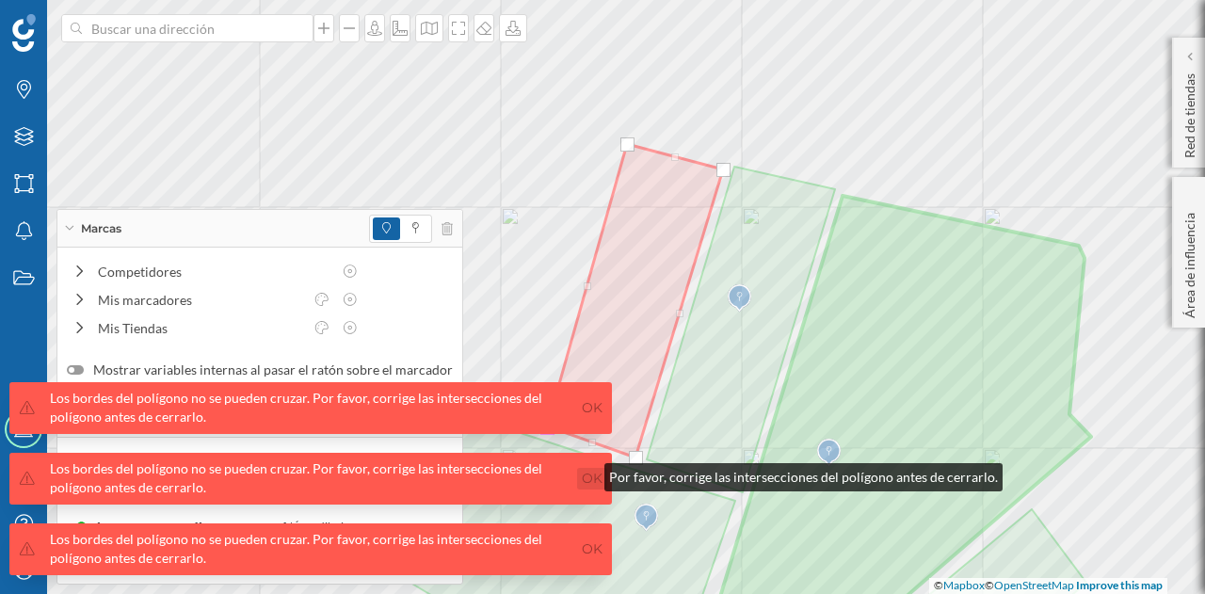
click at [585, 472] on link "Ok" at bounding box center [592, 479] width 30 height 22
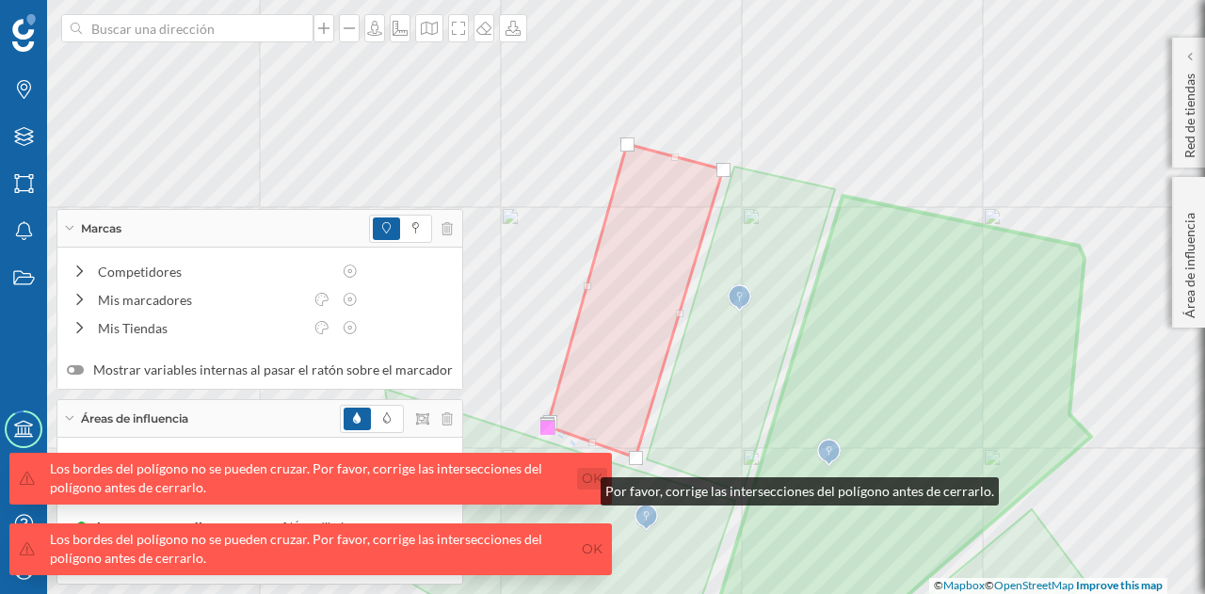
click at [587, 479] on link "Ok" at bounding box center [592, 479] width 30 height 22
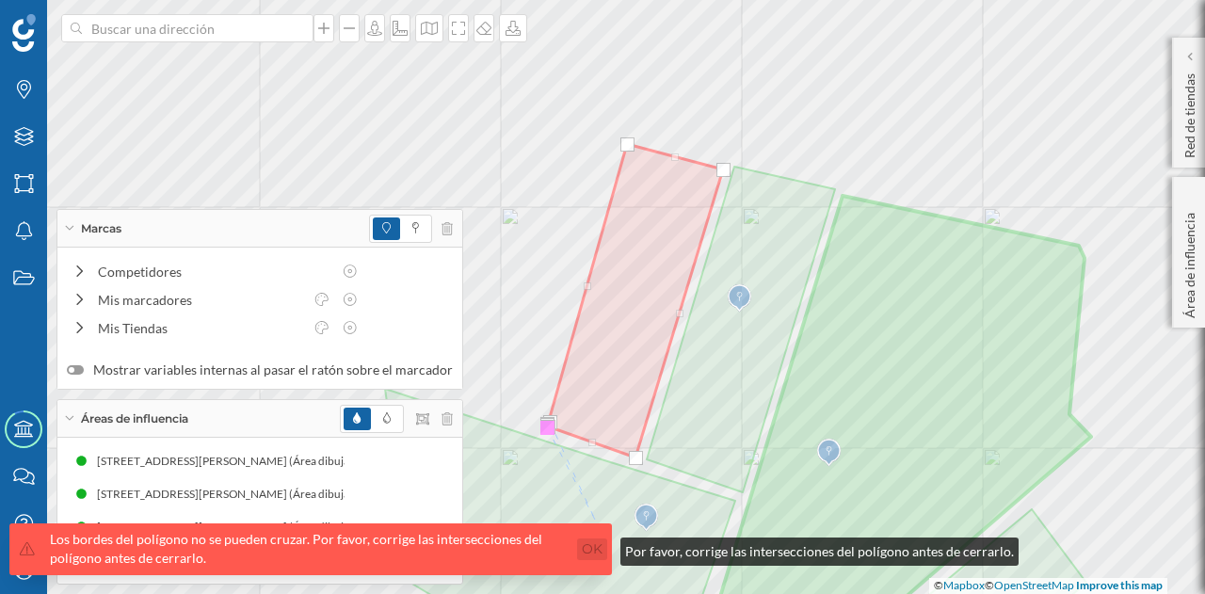
click at [601, 547] on link "Ok" at bounding box center [592, 549] width 30 height 22
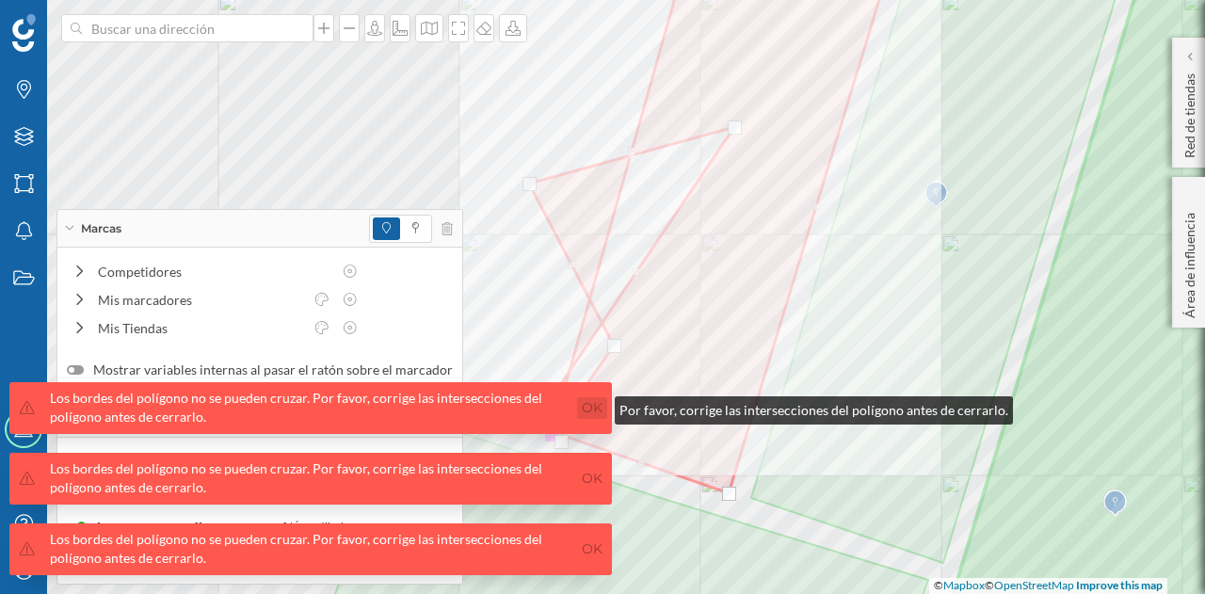
click at [596, 406] on link "Ok" at bounding box center [592, 408] width 30 height 22
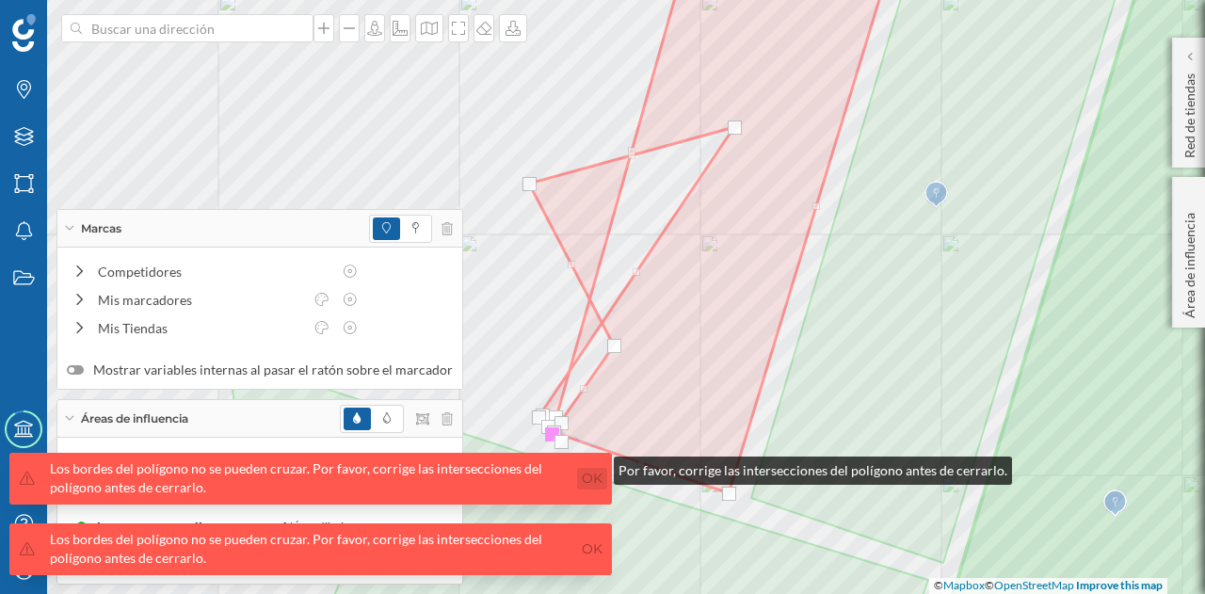
click at [595, 471] on link "Ok" at bounding box center [592, 479] width 30 height 22
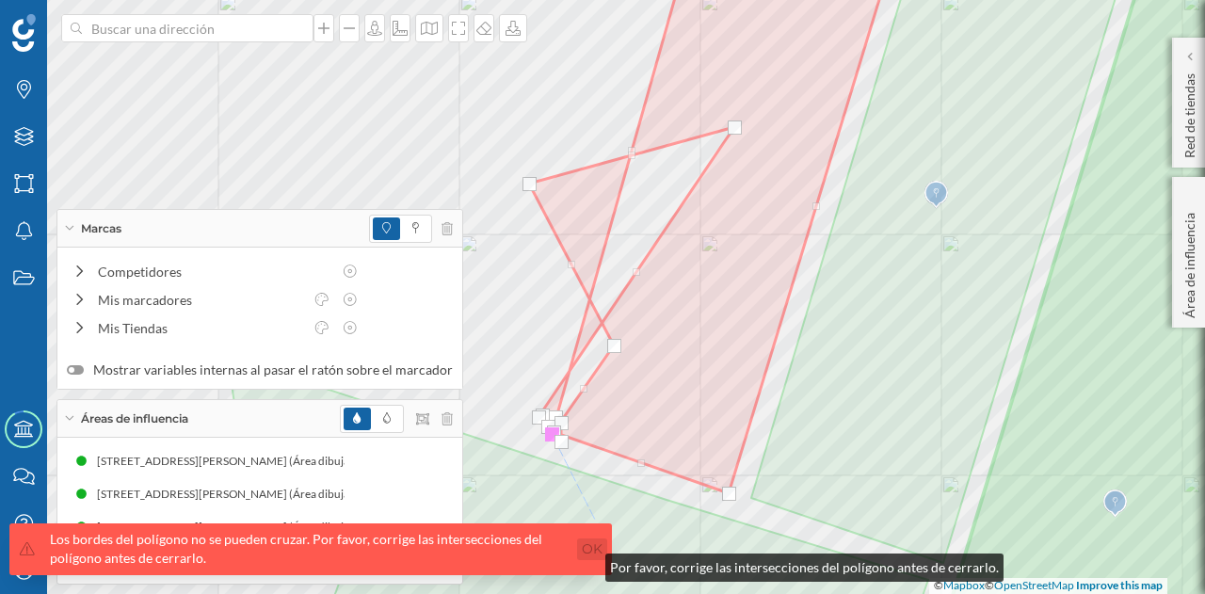
click at [599, 541] on link "Ok" at bounding box center [592, 549] width 30 height 22
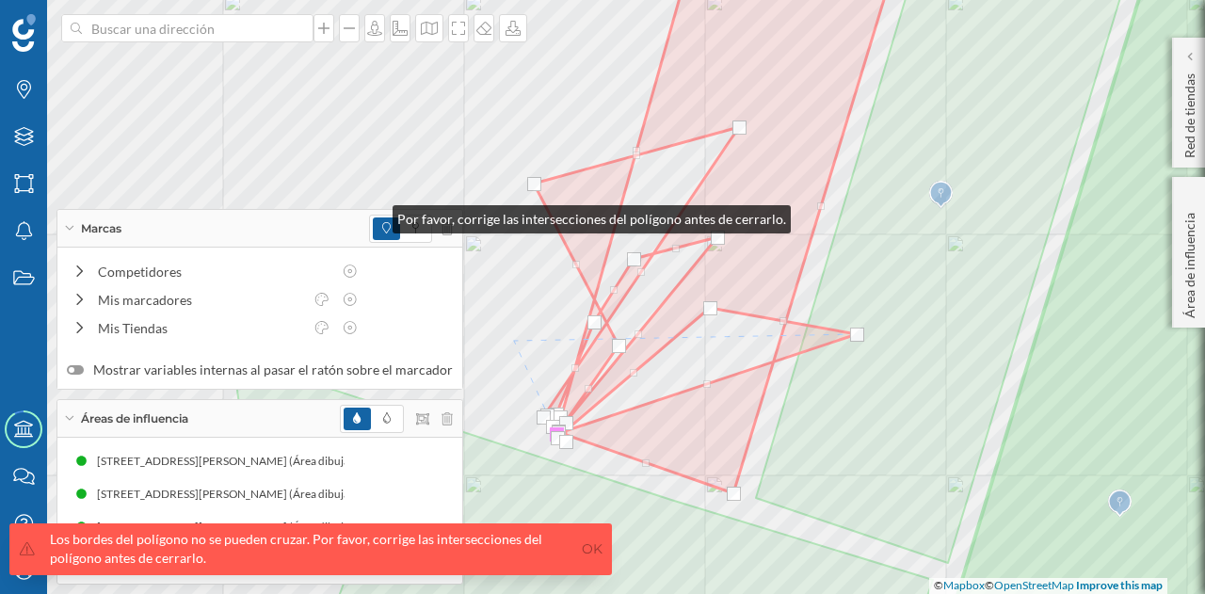
click at [378, 211] on div "Marcas" at bounding box center [259, 229] width 405 height 38
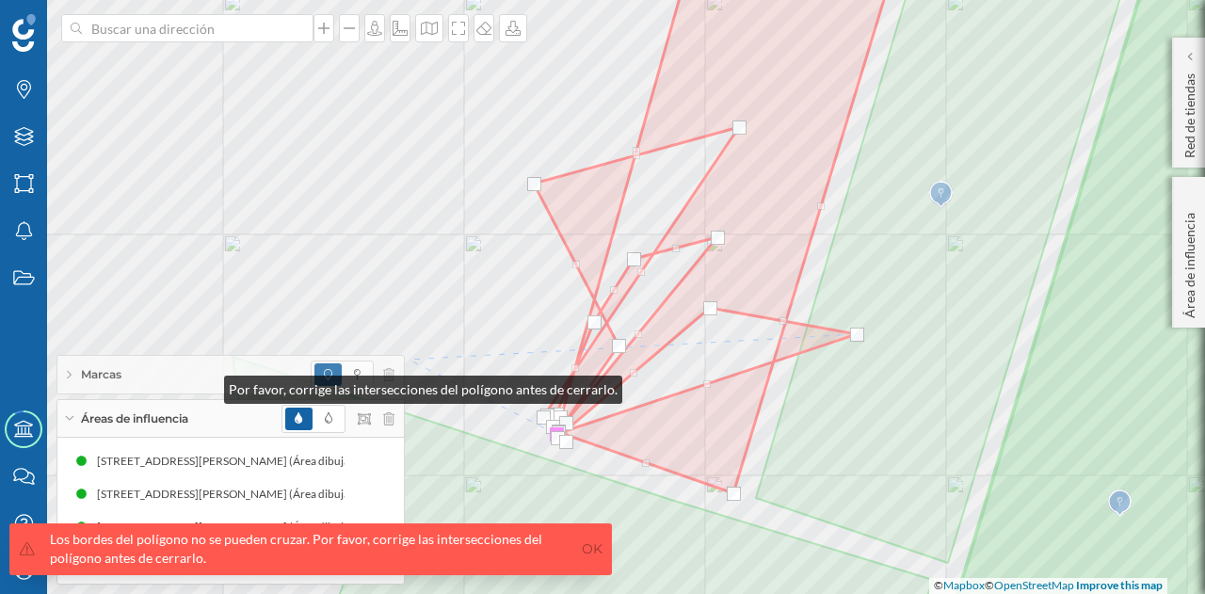
click at [205, 385] on div "Marcas" at bounding box center [230, 375] width 346 height 38
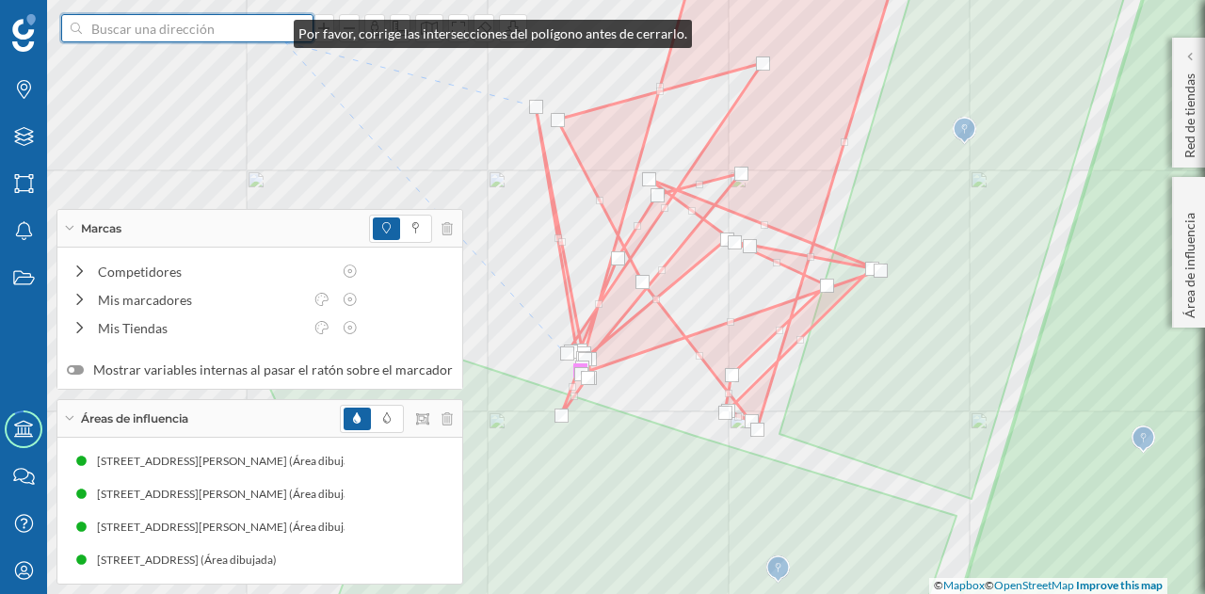
click at [271, 25] on input at bounding box center [187, 28] width 211 height 28
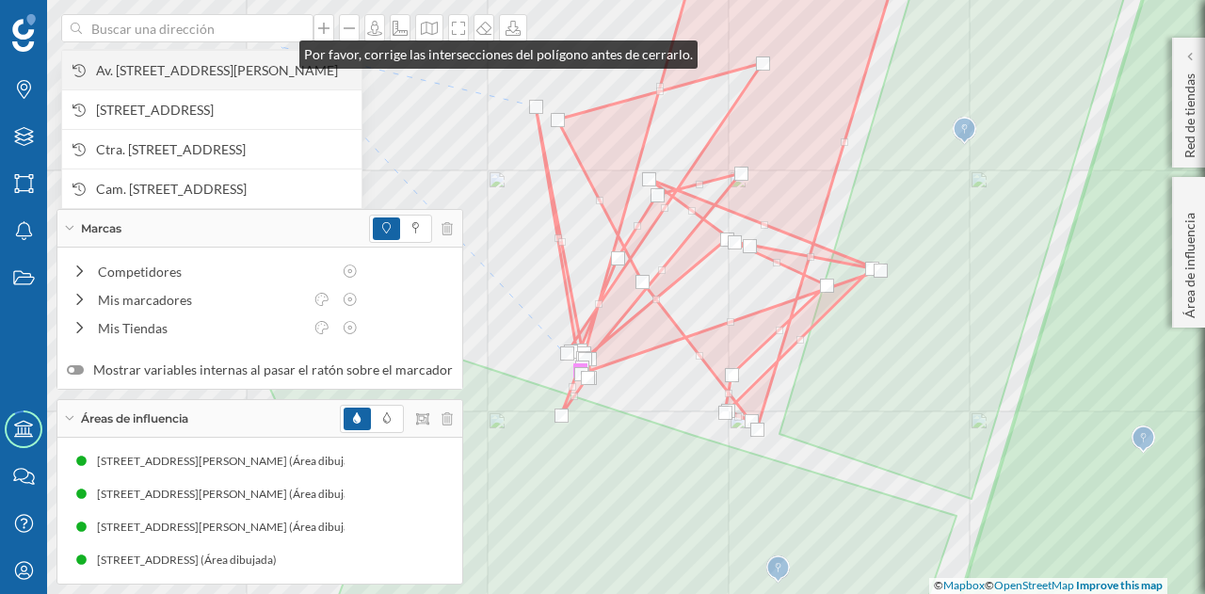
click at [280, 61] on span "Av. [STREET_ADDRESS][PERSON_NAME]" at bounding box center [224, 70] width 256 height 19
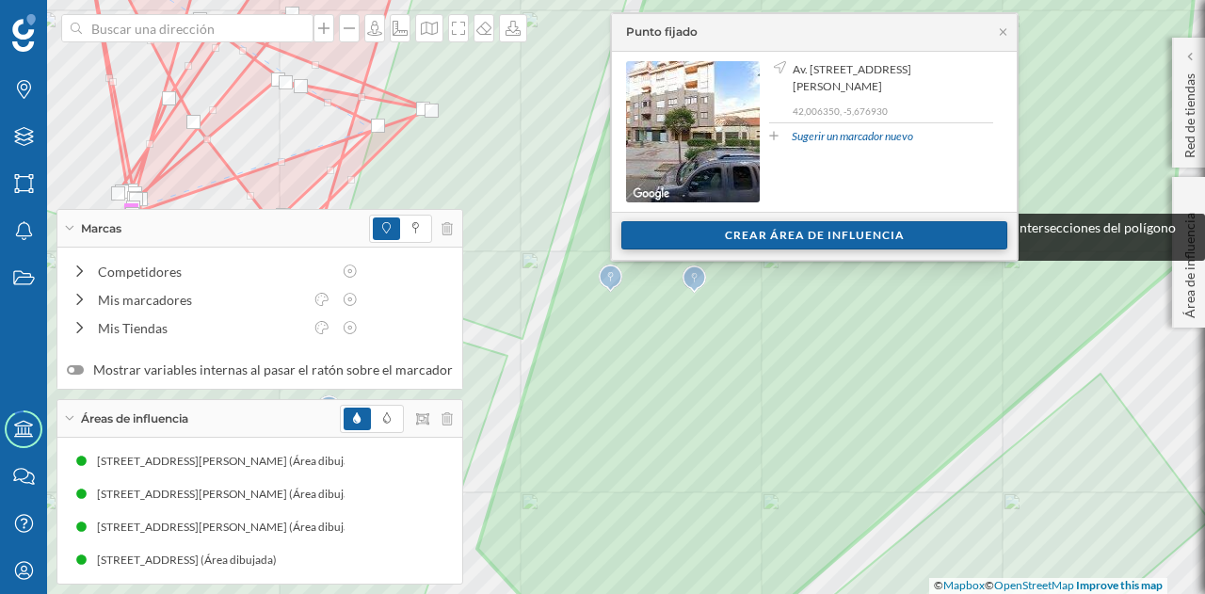
click at [868, 223] on div "Crear área de influencia" at bounding box center [814, 235] width 386 height 28
